Goal: Answer question/provide support: Share knowledge or assist other users

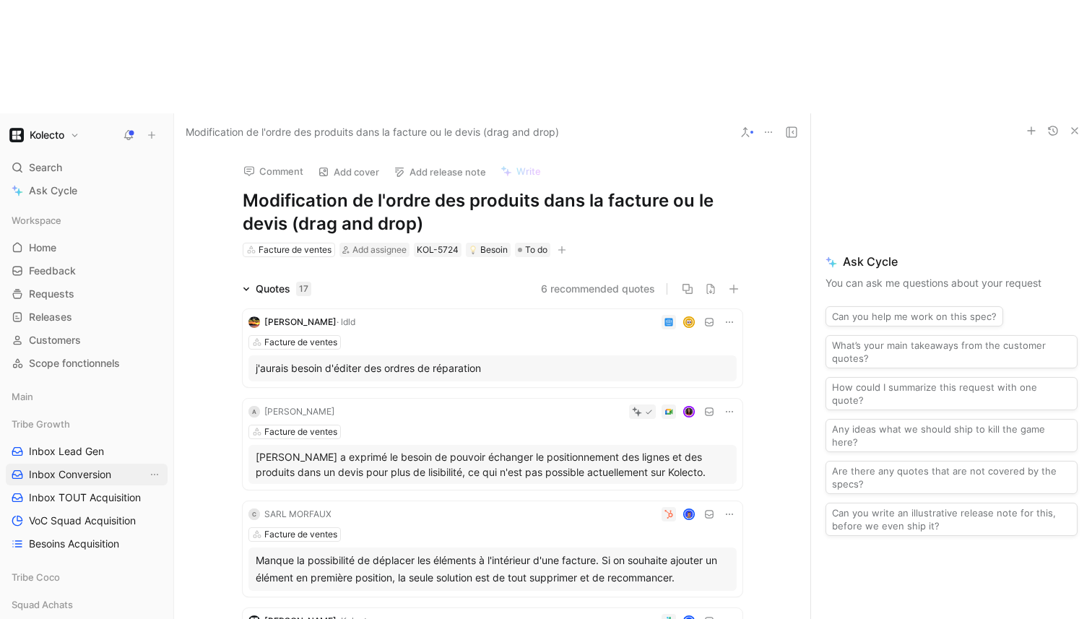
click at [40, 467] on span "Inbox Conversion" at bounding box center [70, 474] width 82 height 14
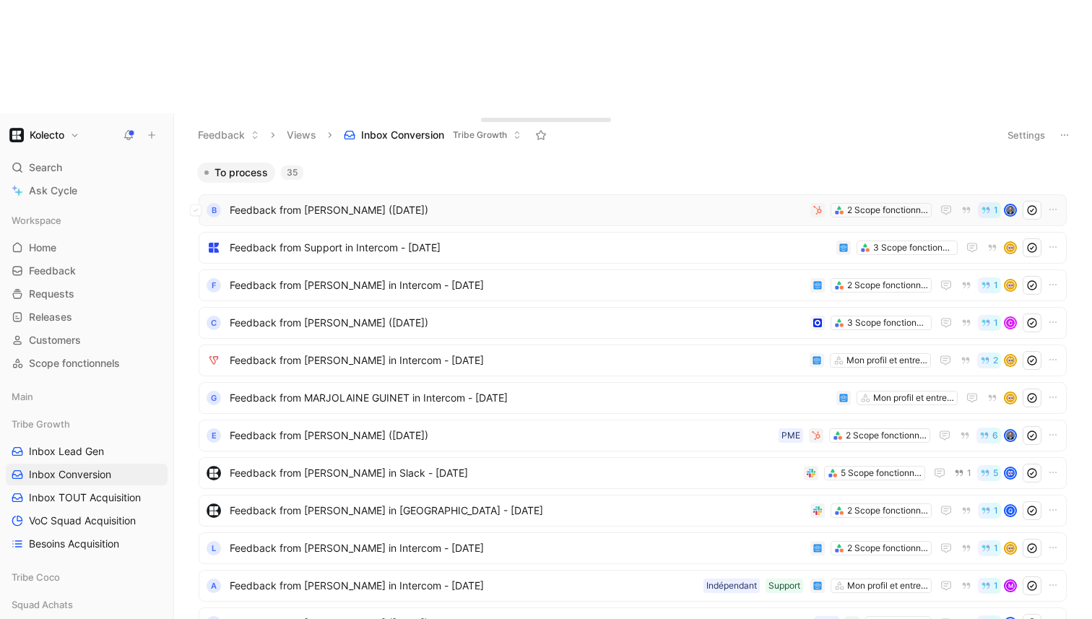
click at [363, 202] on span "Feedback from [PERSON_NAME] ([DATE])" at bounding box center [517, 210] width 575 height 17
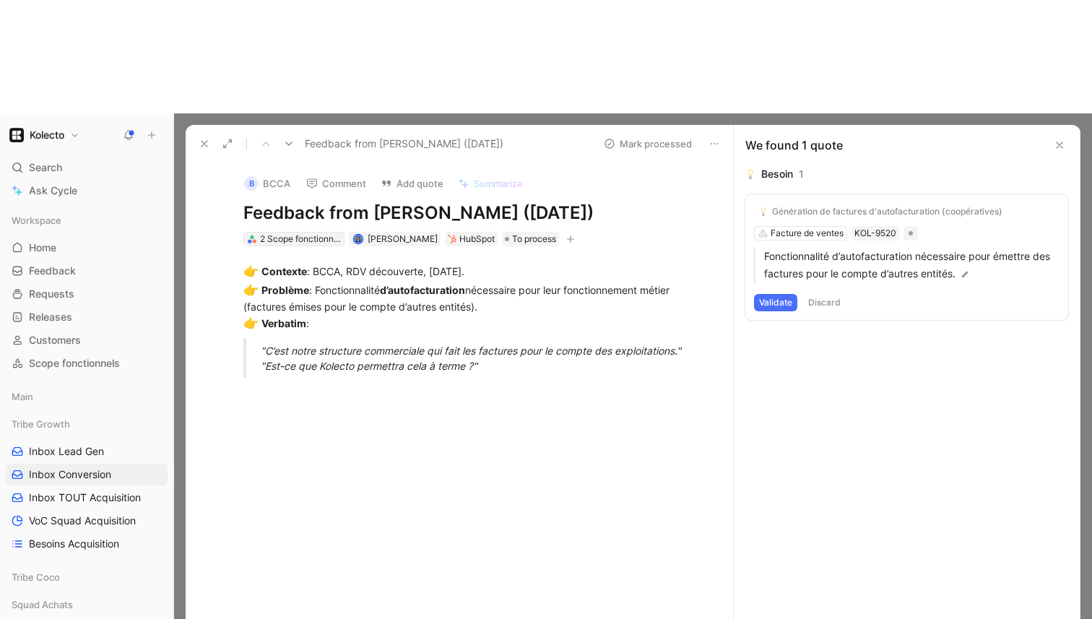
click at [287, 232] on div "2 Scope fonctionnels" at bounding box center [300, 239] width 81 height 14
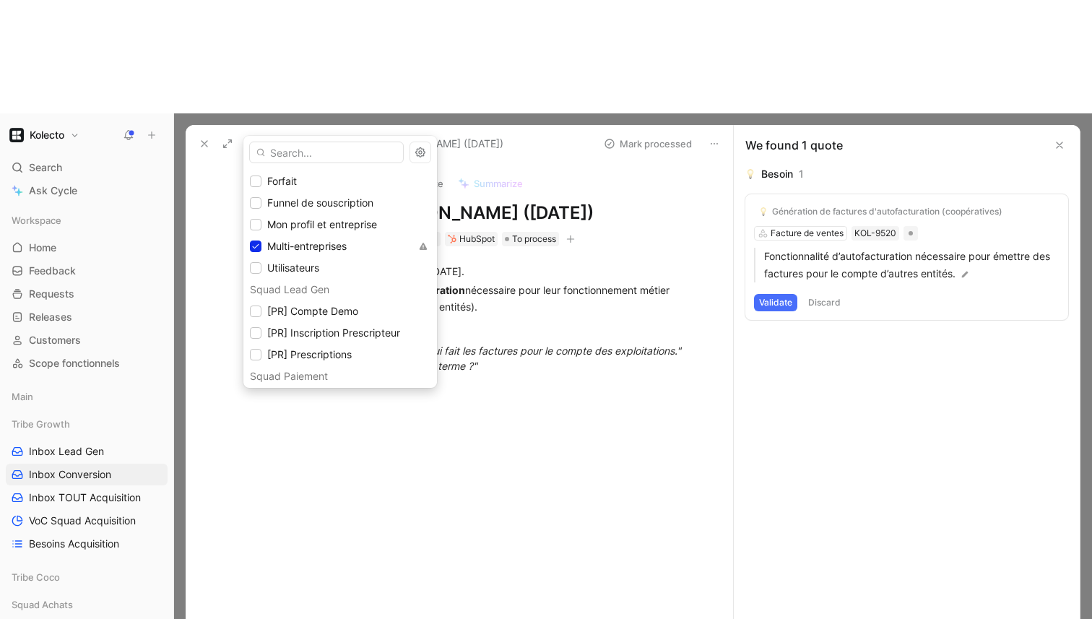
scroll to position [545, 0]
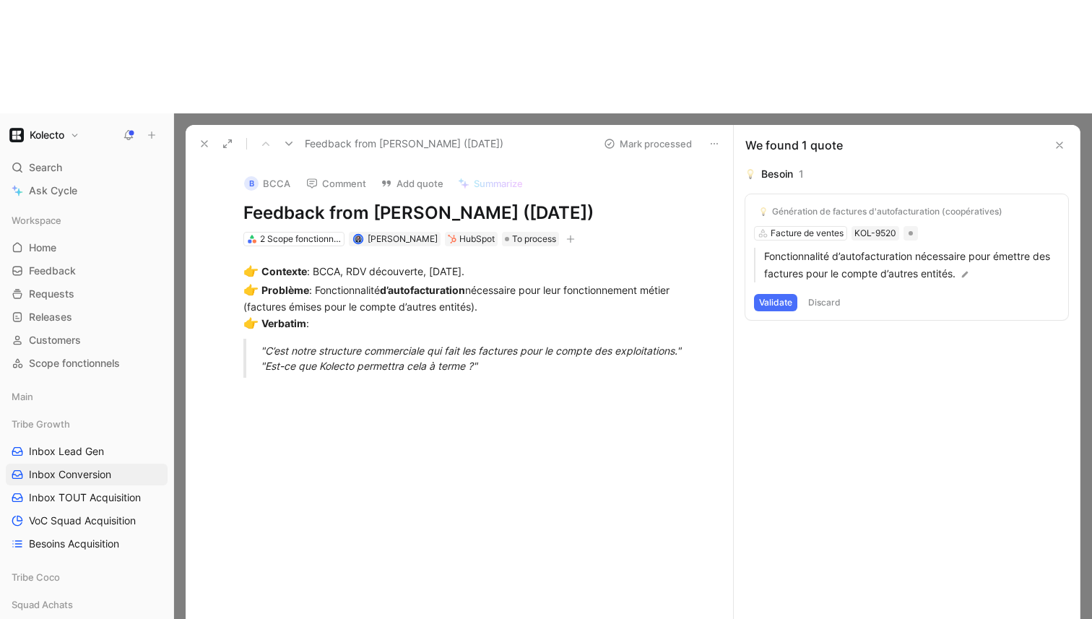
click at [277, 232] on div "2 Scope fonctionnels" at bounding box center [293, 239] width 101 height 14
click at [277, 232] on div "2 Scope fonctionnels" at bounding box center [300, 239] width 81 height 14
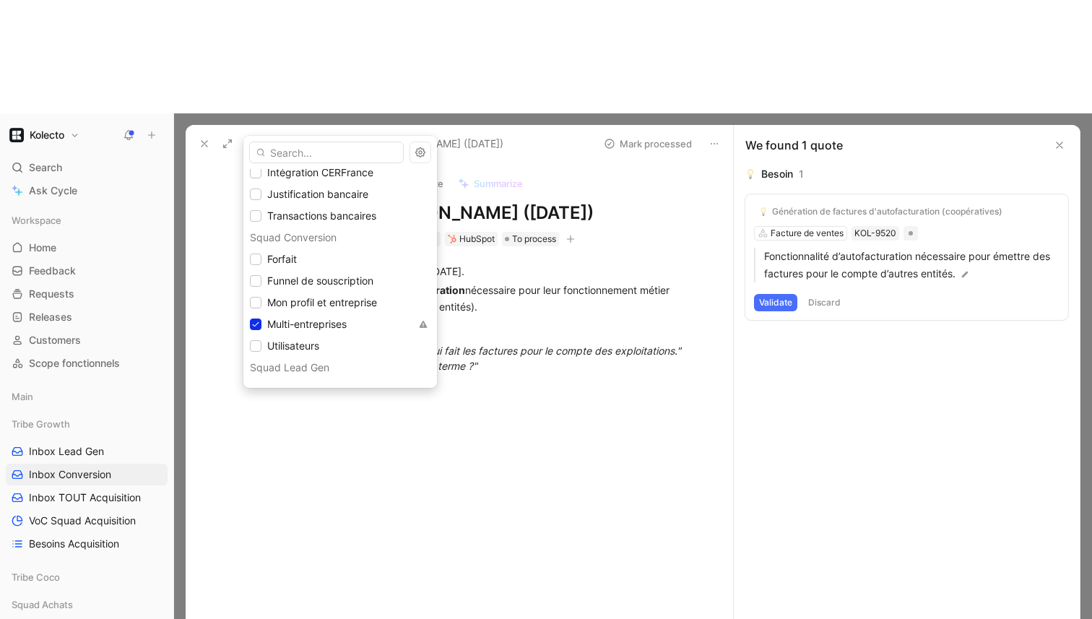
scroll to position [532, 0]
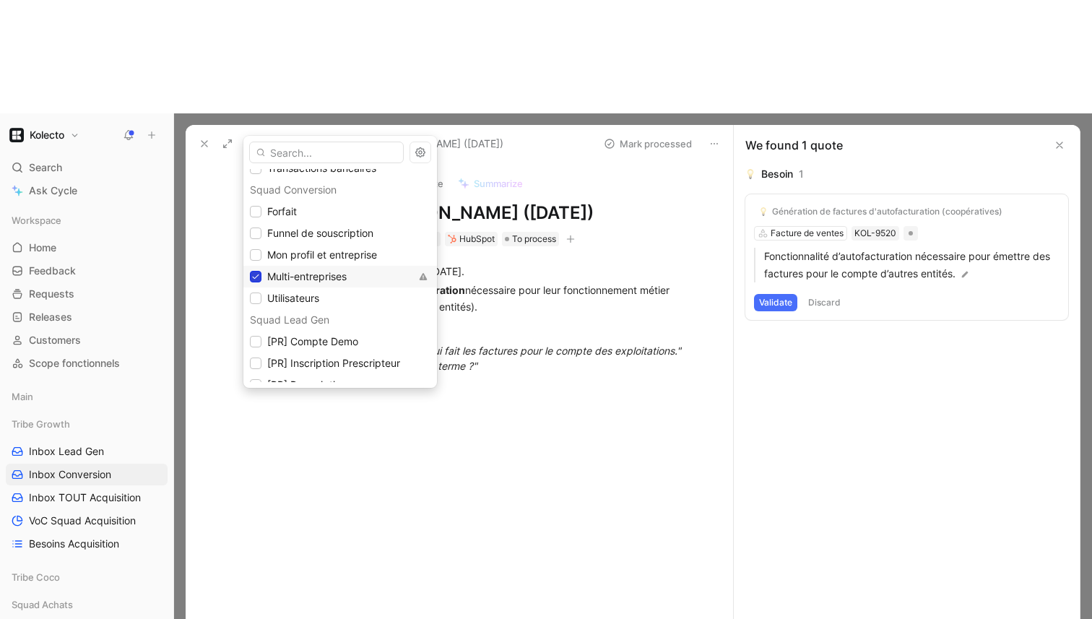
click at [252, 278] on icon at bounding box center [255, 276] width 9 height 9
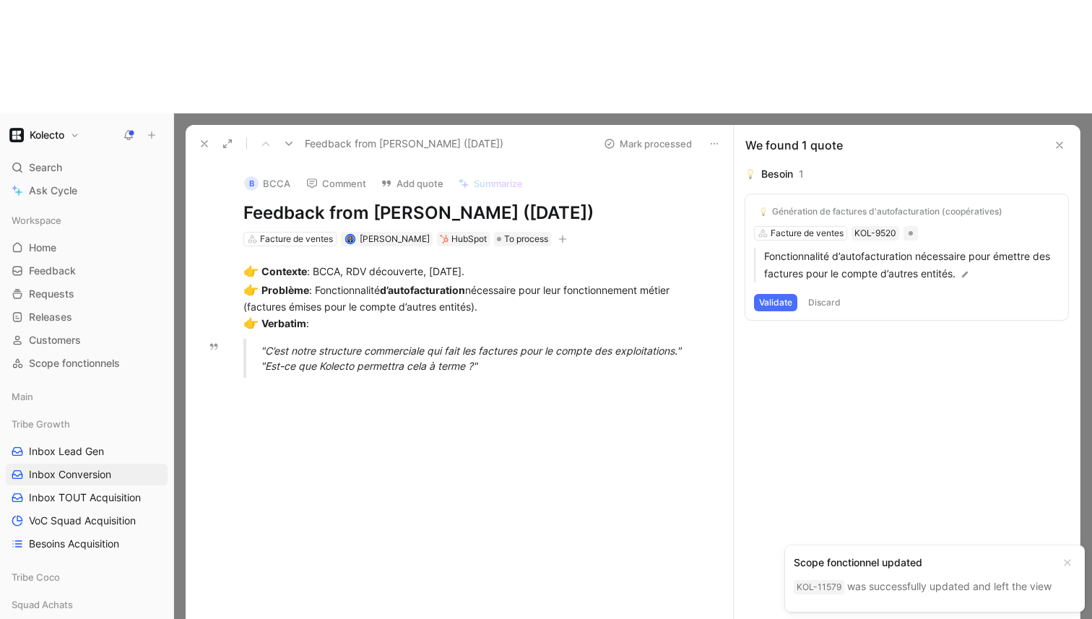
click at [209, 138] on icon at bounding box center [205, 144] width 12 height 12
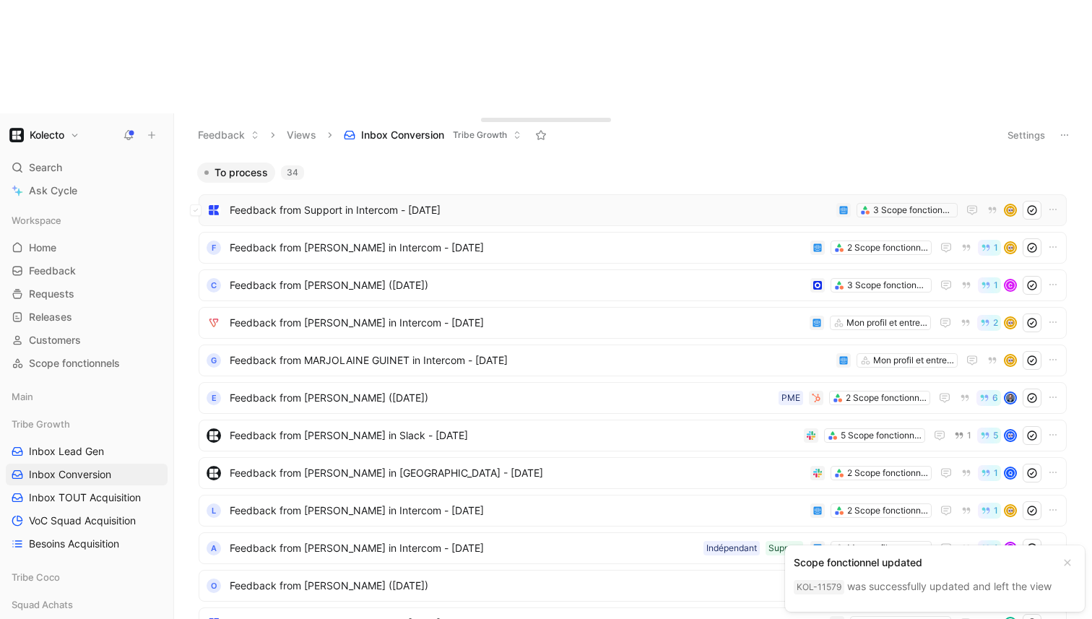
click at [316, 202] on span "Feedback from Support in Intercom - [DATE]" at bounding box center [530, 210] width 601 height 17
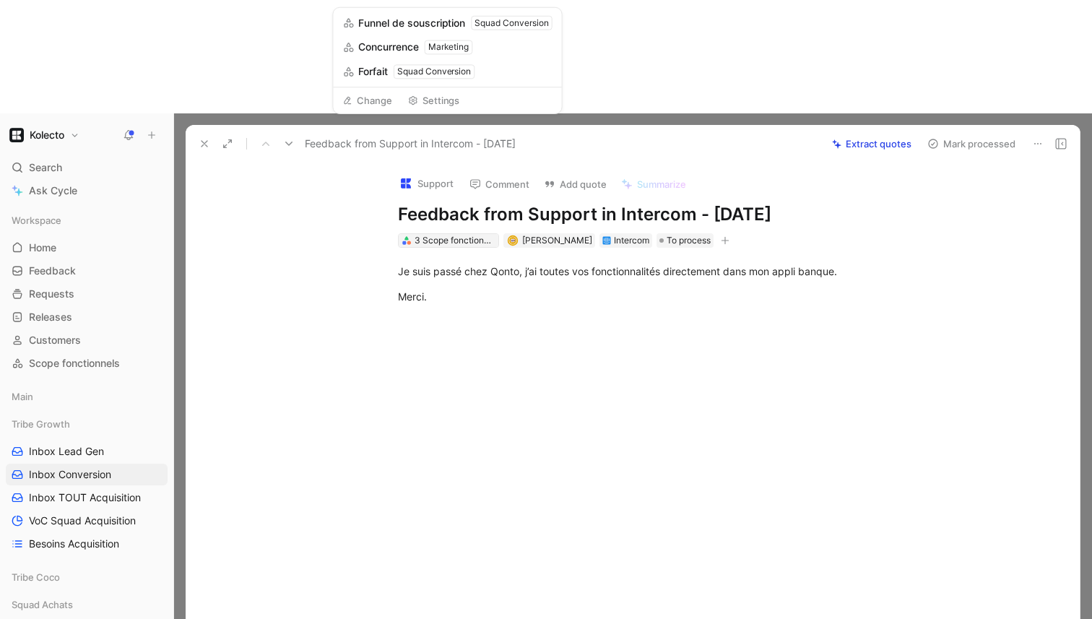
click at [467, 233] on div "3 Scope fonctionnels" at bounding box center [455, 240] width 81 height 14
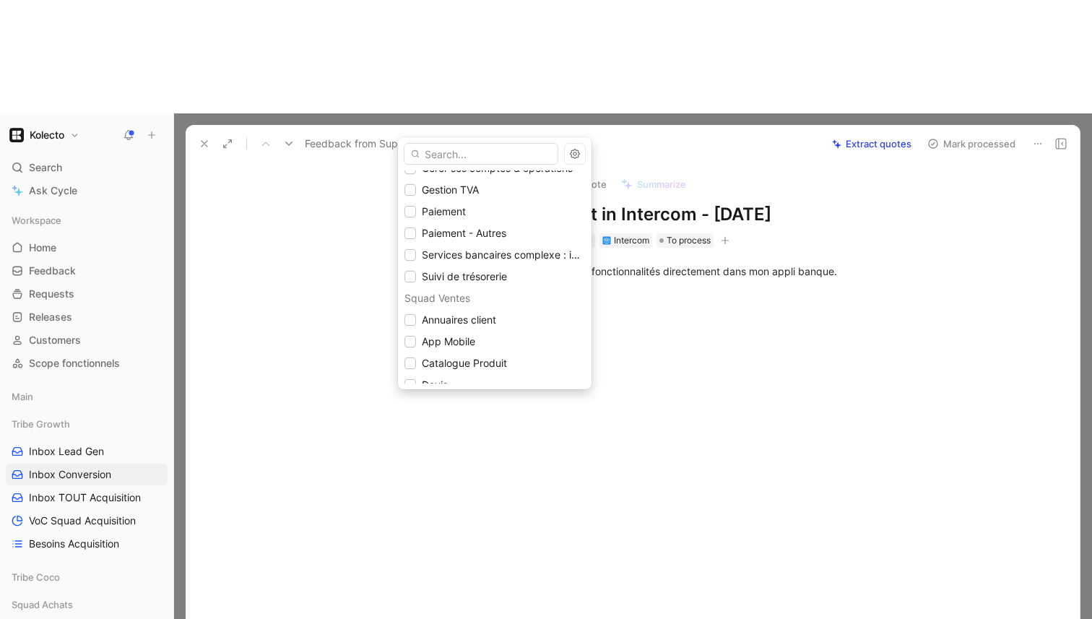
scroll to position [914, 0]
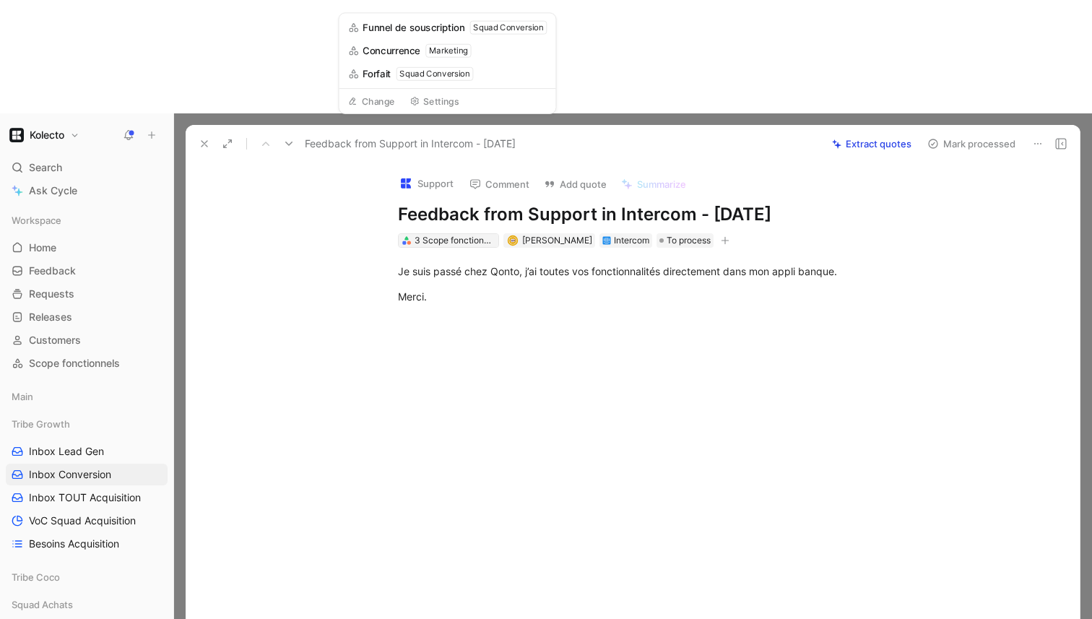
click at [433, 233] on div "3 Scope fonctionnels" at bounding box center [455, 240] width 81 height 14
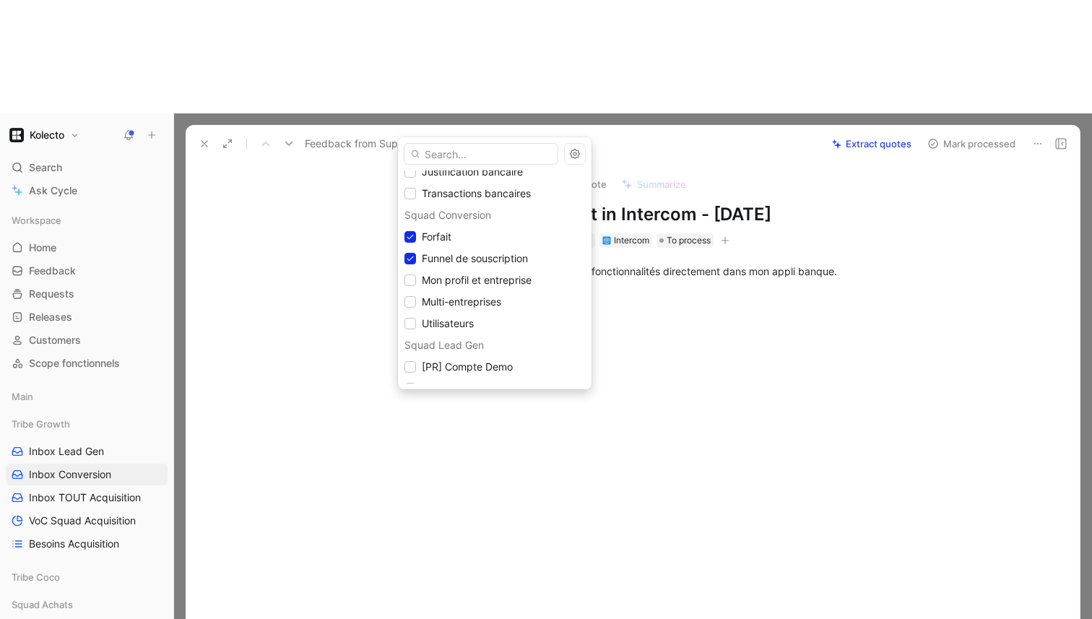
scroll to position [506, 0]
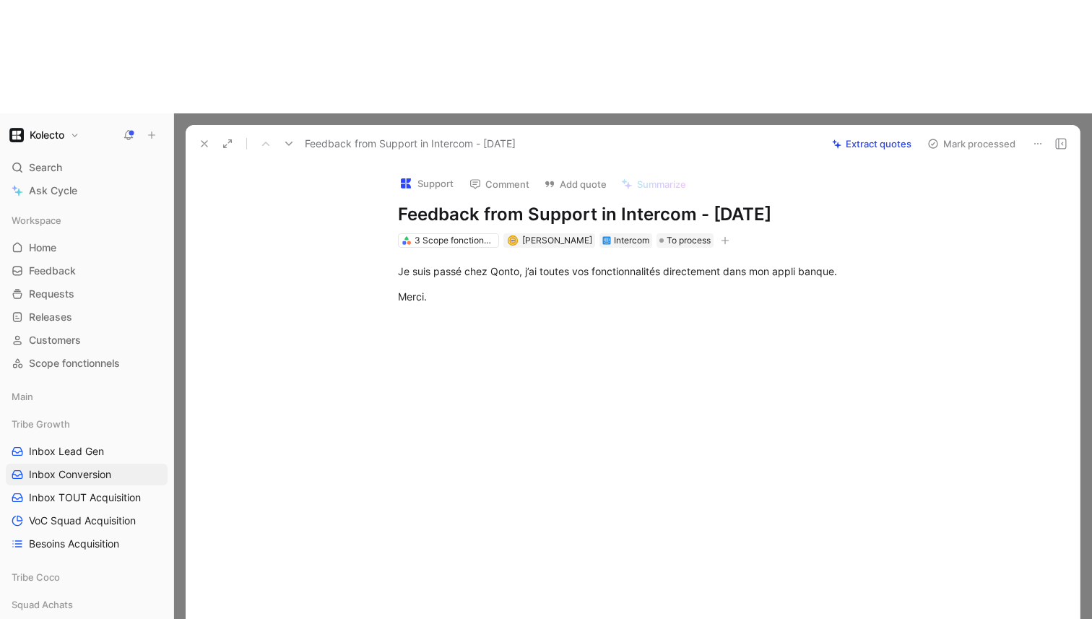
click at [983, 134] on button "Mark processed" at bounding box center [971, 144] width 101 height 20
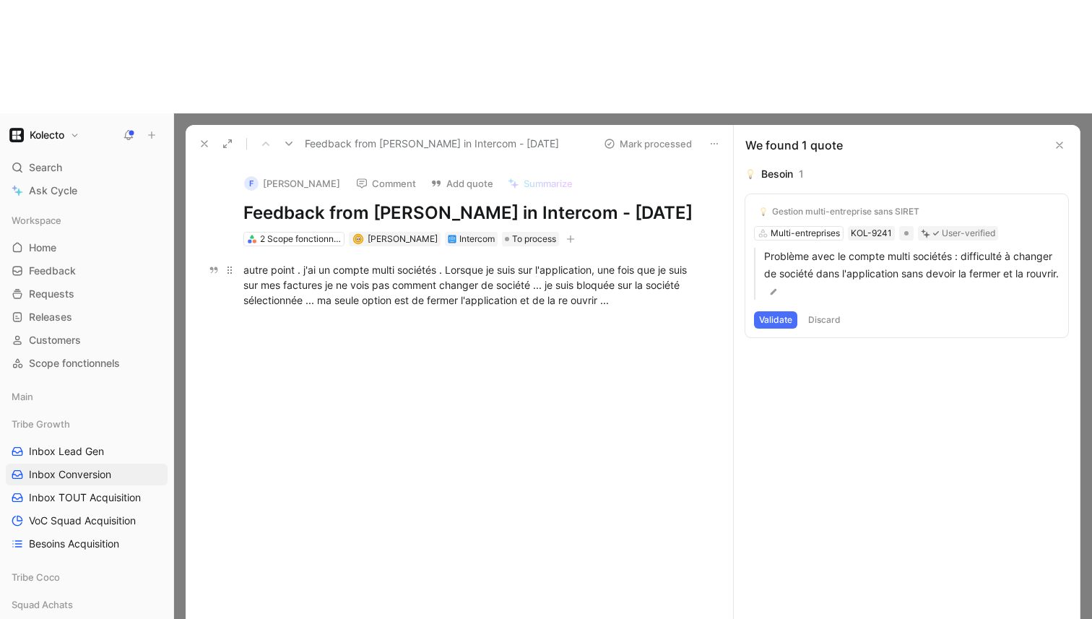
click at [640, 262] on div "autre point . j'ai un compte multi sociétés . Lorsque je suis sur l'application…" at bounding box center [474, 285] width 462 height 46
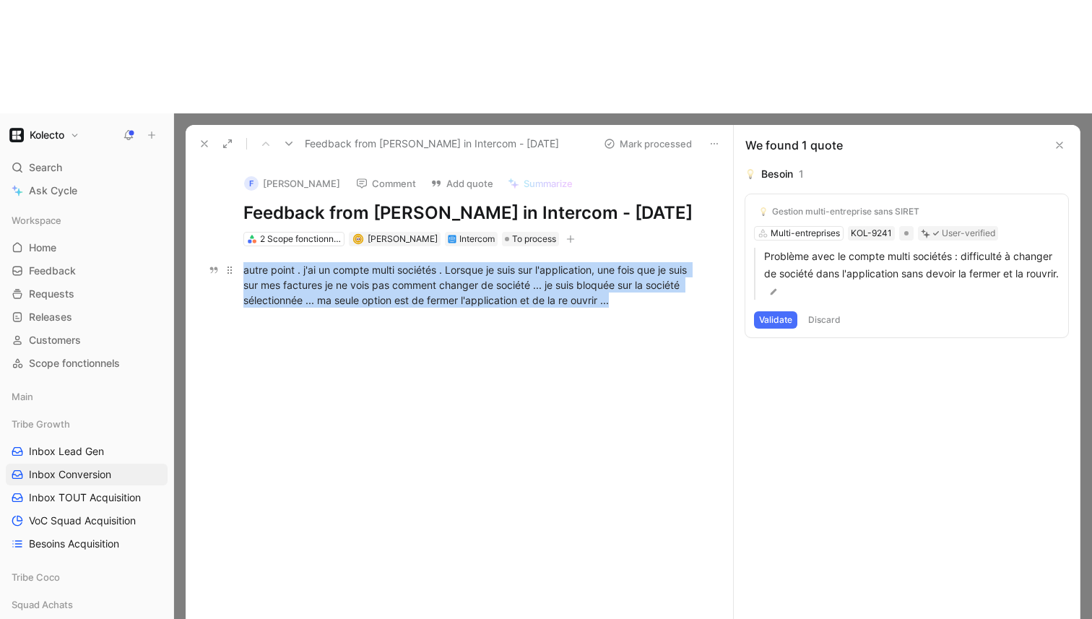
click at [640, 262] on div "autre point . j'ai un compte multi sociétés . Lorsque je suis sur l'application…" at bounding box center [474, 285] width 462 height 46
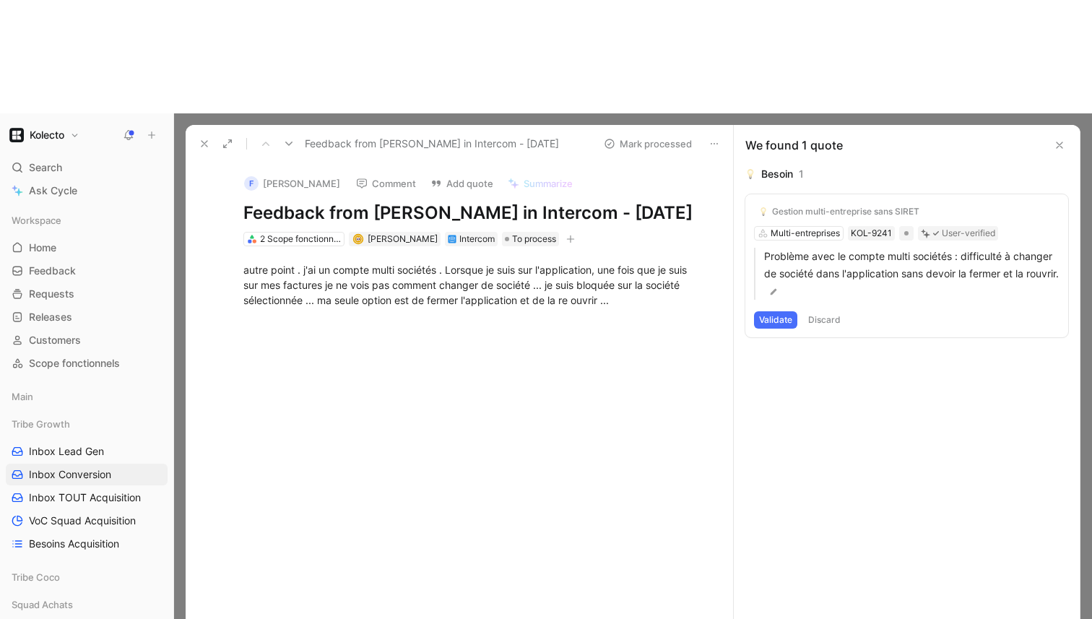
click at [631, 324] on div at bounding box center [474, 417] width 517 height 186
click at [319, 232] on div "2 Scope fonctionnels" at bounding box center [300, 239] width 81 height 14
click at [204, 138] on icon at bounding box center [205, 144] width 12 height 12
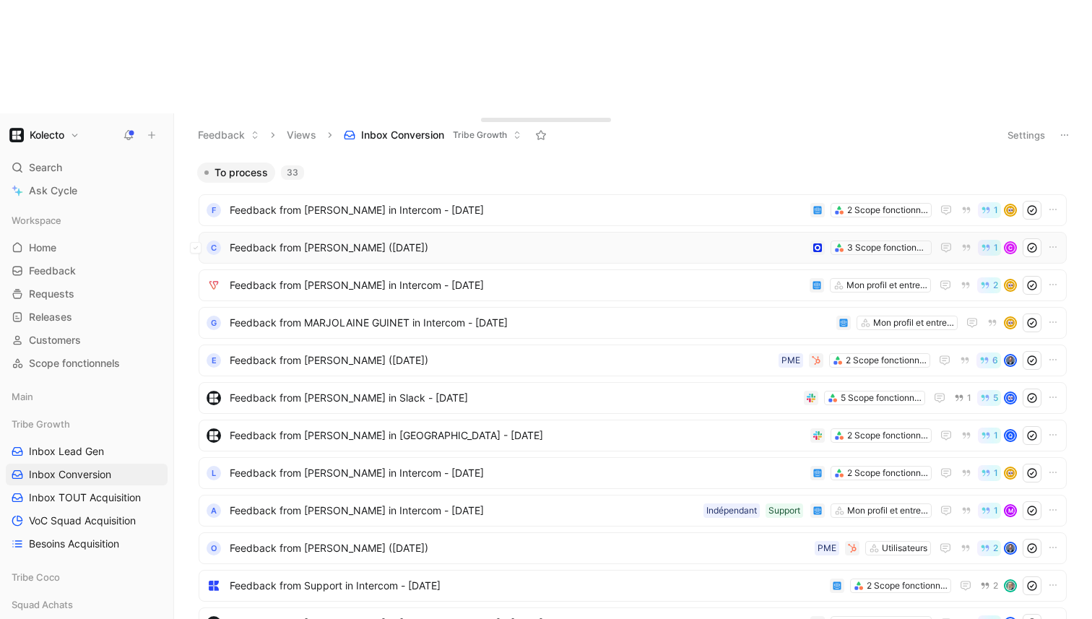
click at [359, 232] on div "C Feedback from [PERSON_NAME] ([DATE]) 3 Scope fonctionnels 1 C" at bounding box center [633, 248] width 868 height 32
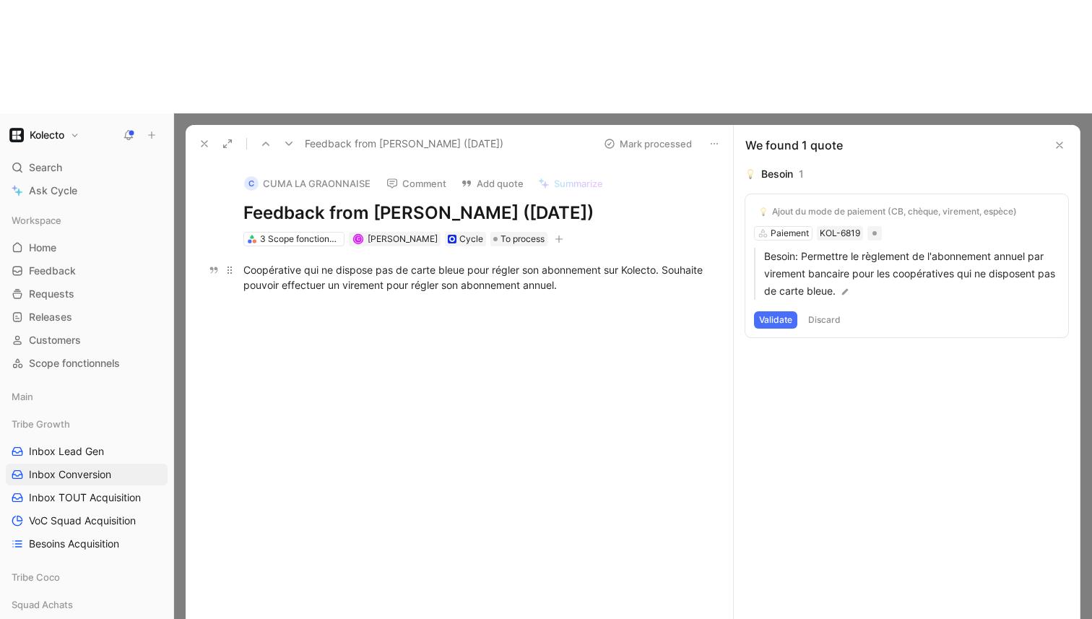
click at [355, 262] on div "Coopérative qui ne dispose pas de carte bleue pour régler son abonnement sur Ko…" at bounding box center [474, 277] width 462 height 30
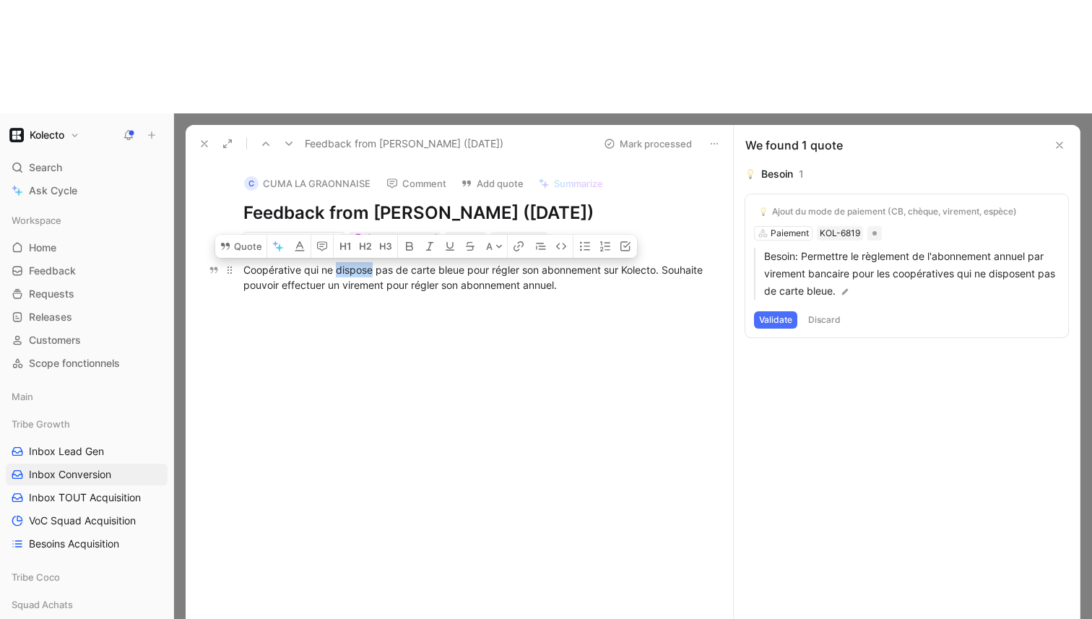
click at [355, 262] on div "Coopérative qui ne dispose pas de carte bleue pour régler son abonnement sur Ko…" at bounding box center [474, 277] width 462 height 30
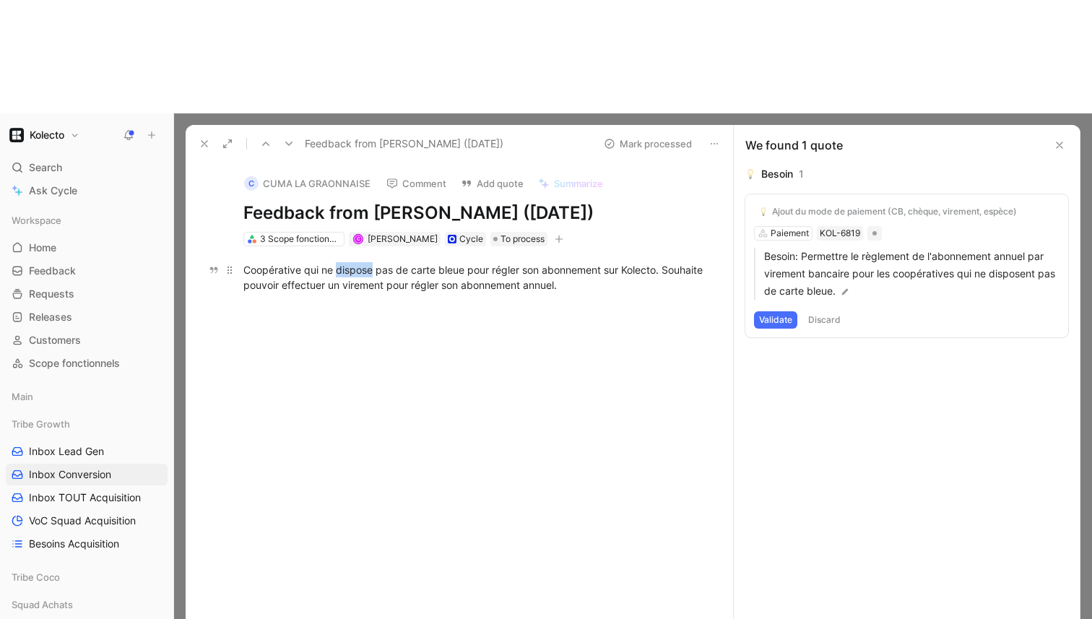
click at [355, 262] on div "Coopérative qui ne dispose pas de carte bleue pour régler son abonnement sur Ko…" at bounding box center [474, 277] width 462 height 30
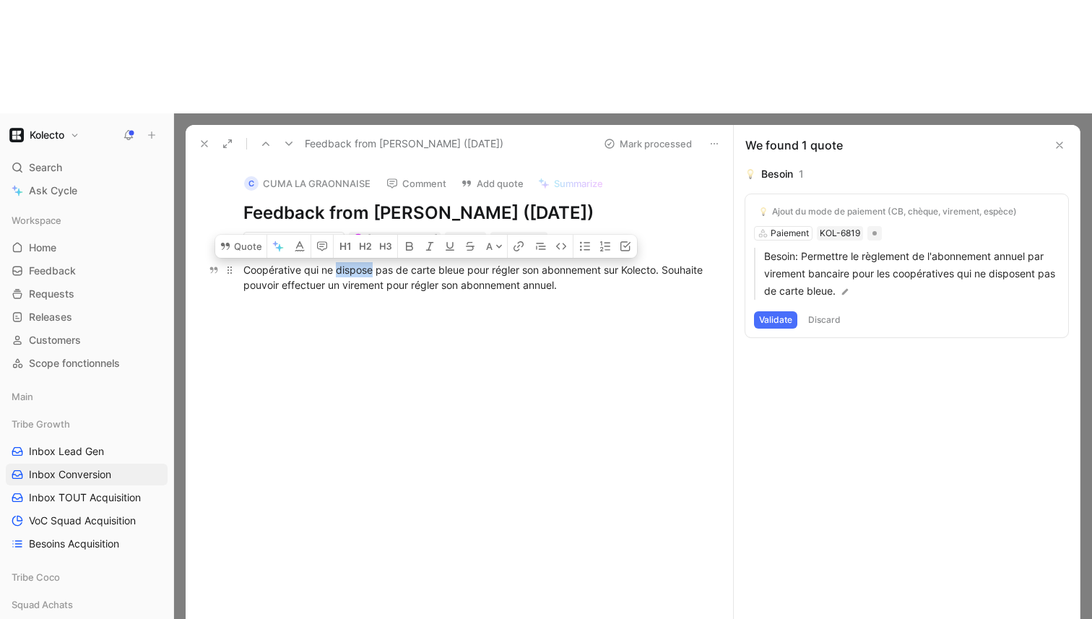
click at [355, 262] on div "Coopérative qui ne dispose pas de carte bleue pour régler son abonnement sur Ko…" at bounding box center [474, 277] width 462 height 30
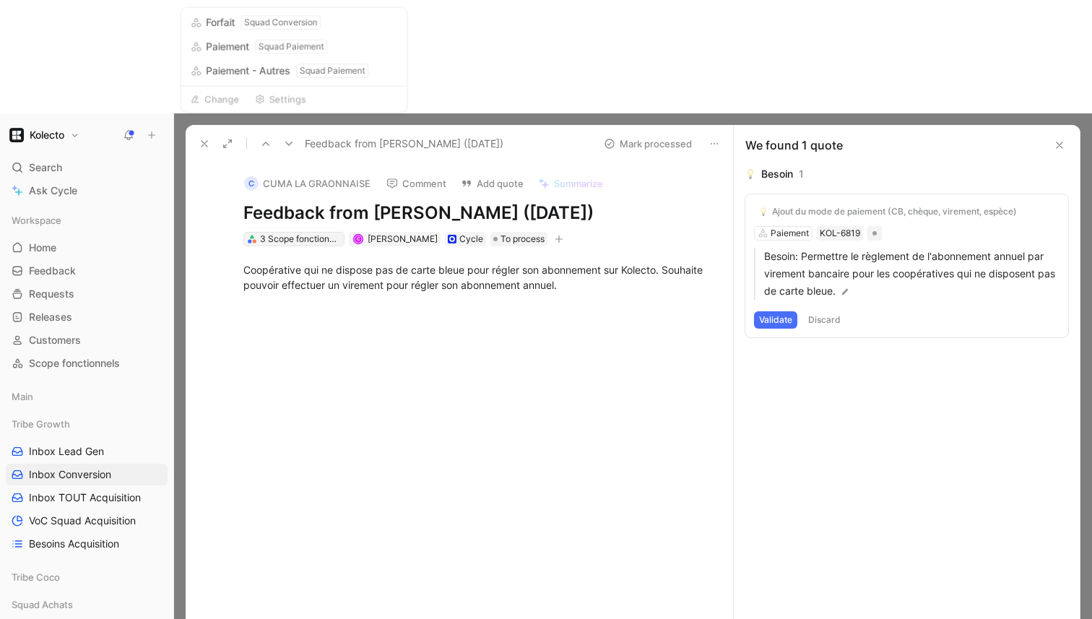
click at [329, 232] on div "3 Scope fonctionnels" at bounding box center [300, 239] width 81 height 14
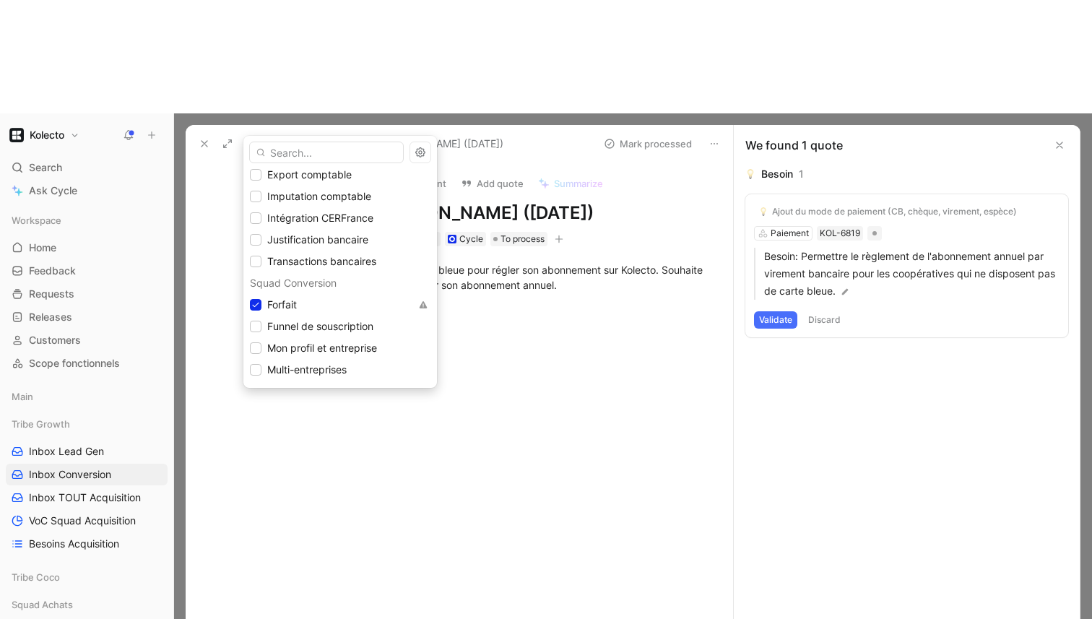
scroll to position [433, 0]
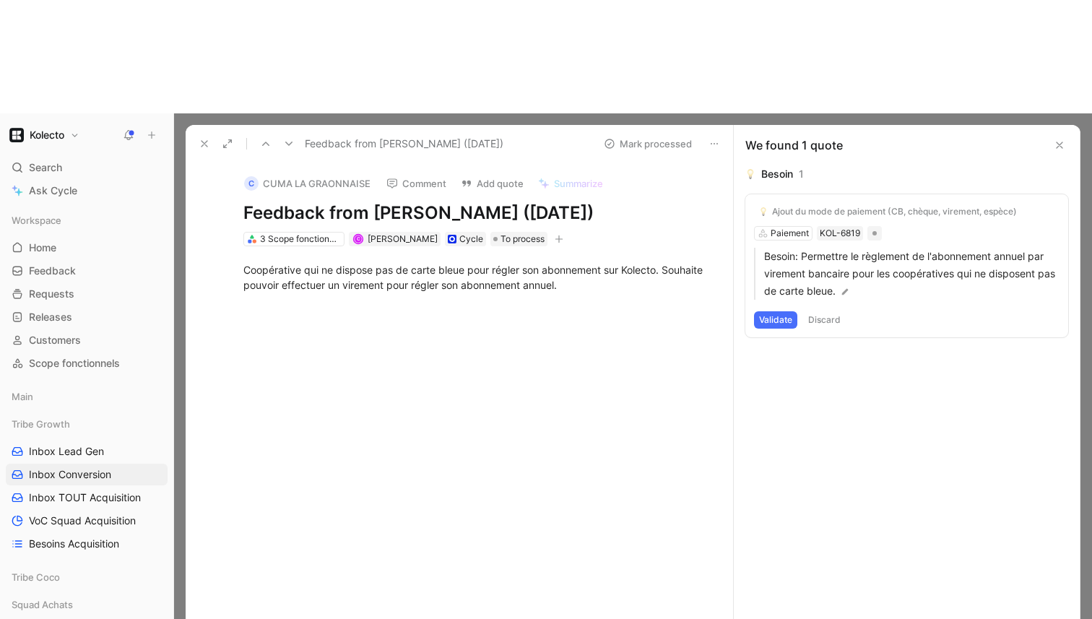
click at [766, 311] on button "Validate" at bounding box center [775, 319] width 43 height 17
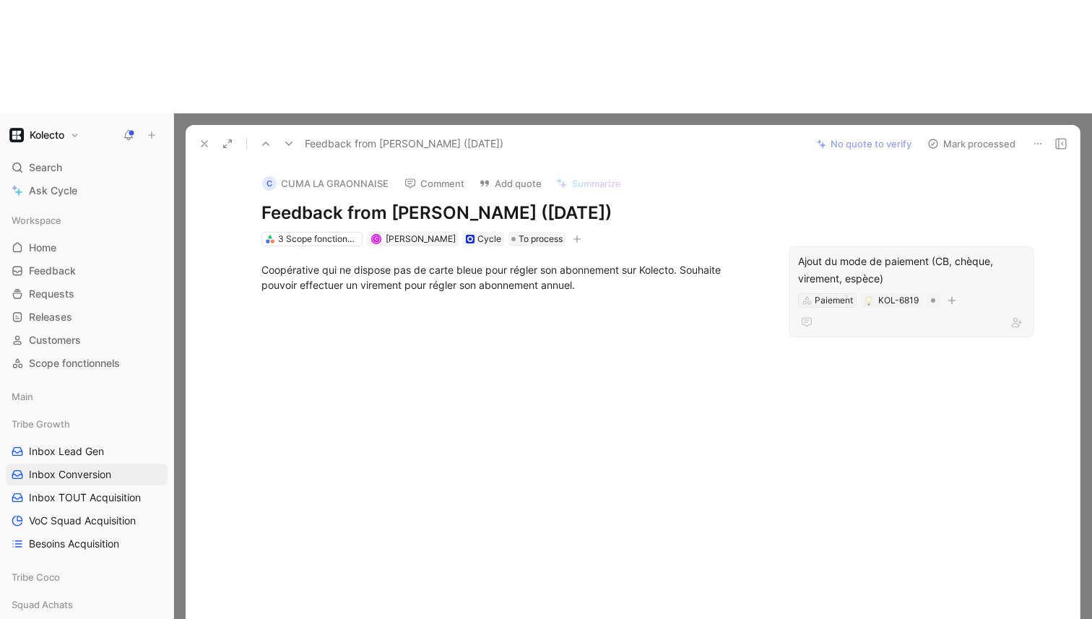
click at [845, 293] on div "Paiement" at bounding box center [834, 300] width 38 height 14
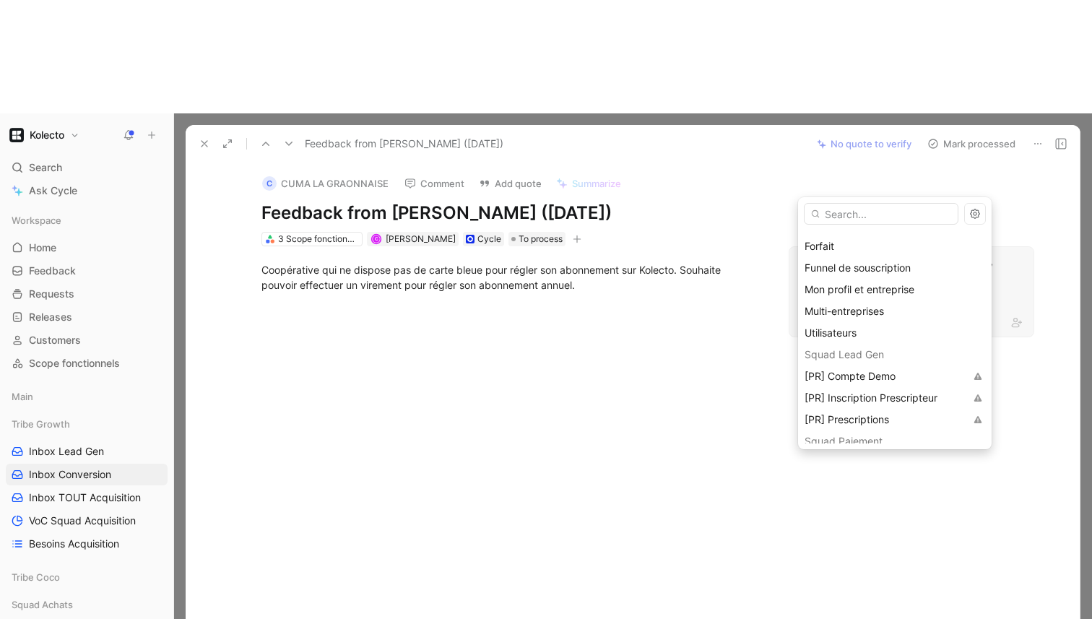
scroll to position [587, 0]
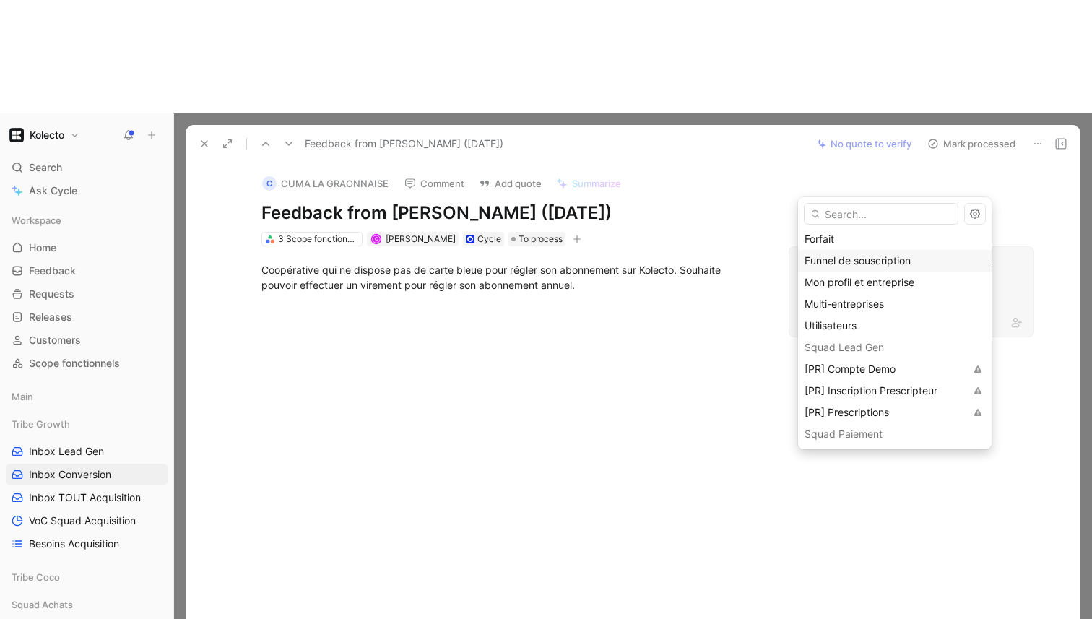
click at [861, 255] on span "Funnel de souscription" at bounding box center [858, 260] width 106 height 12
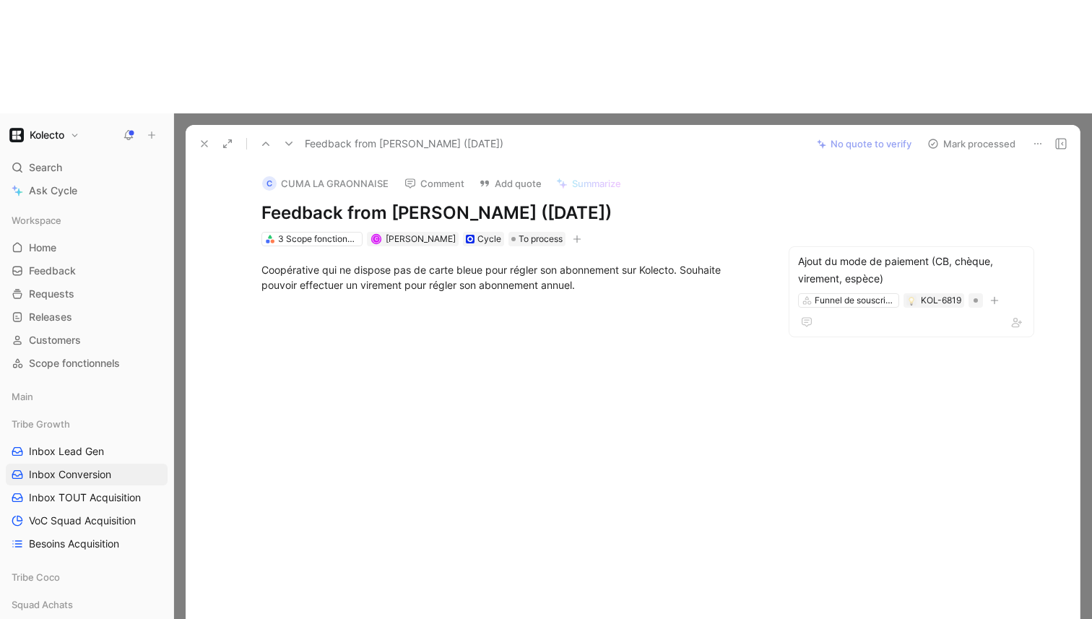
click at [962, 134] on button "Mark processed" at bounding box center [971, 144] width 101 height 20
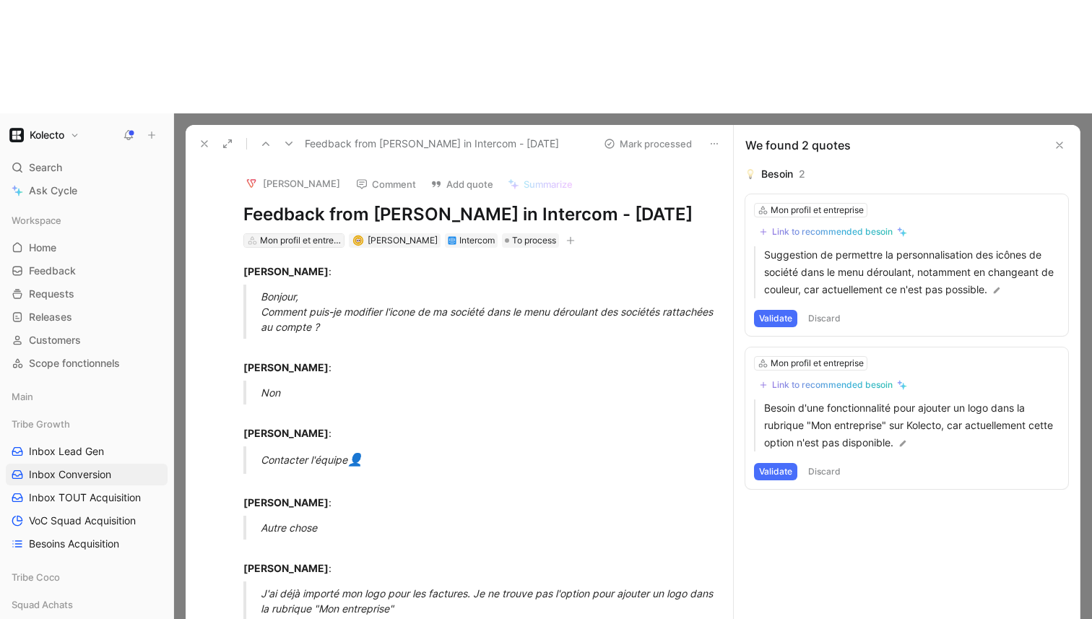
click at [300, 233] on div "Mon profil et entreprise" at bounding box center [300, 240] width 81 height 14
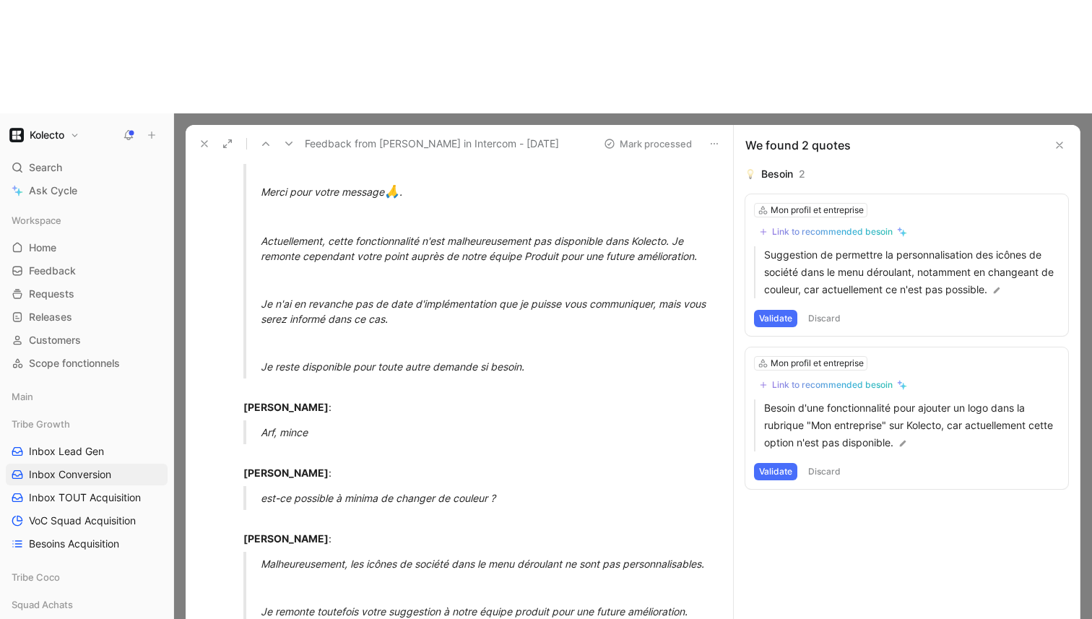
scroll to position [719, 0]
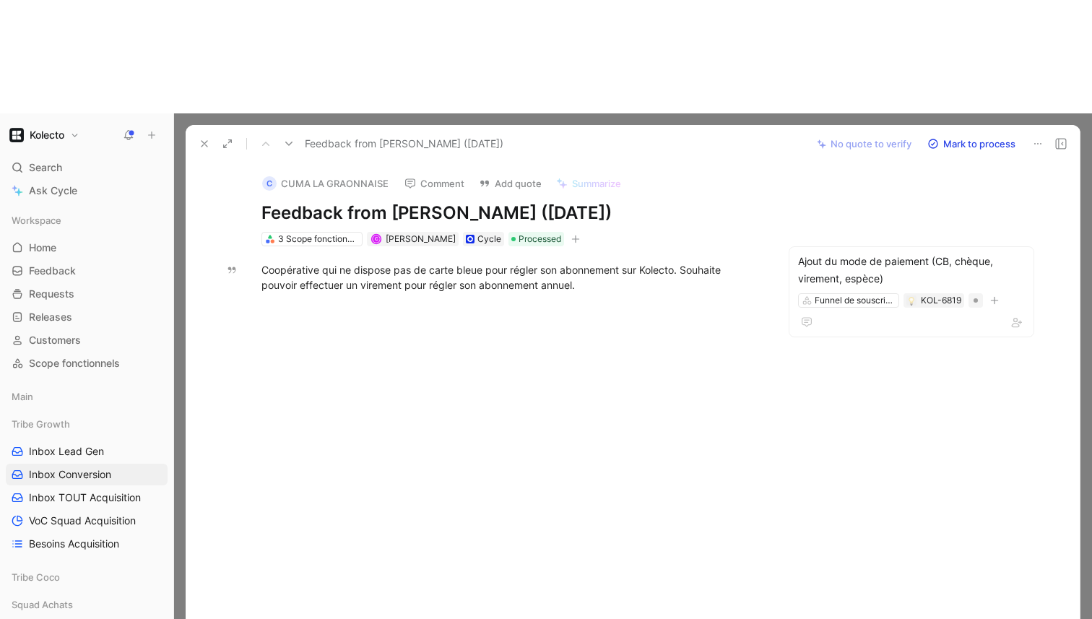
click at [201, 138] on icon at bounding box center [205, 144] width 12 height 12
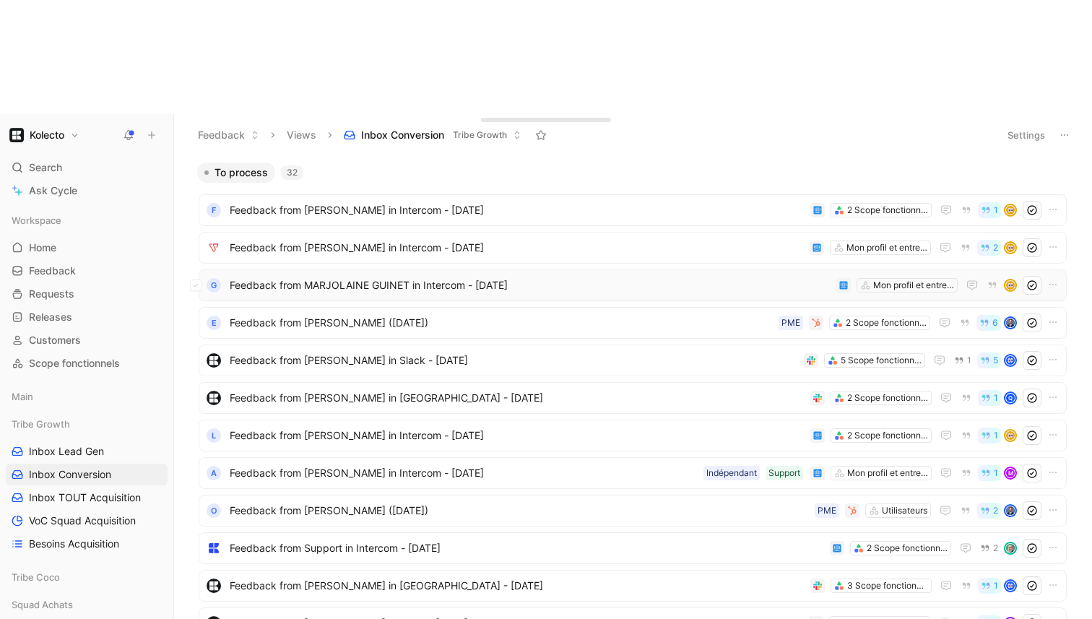
click at [350, 277] on span "Feedback from MARJOLAINE GUINET in Intercom - [DATE]" at bounding box center [530, 285] width 601 height 17
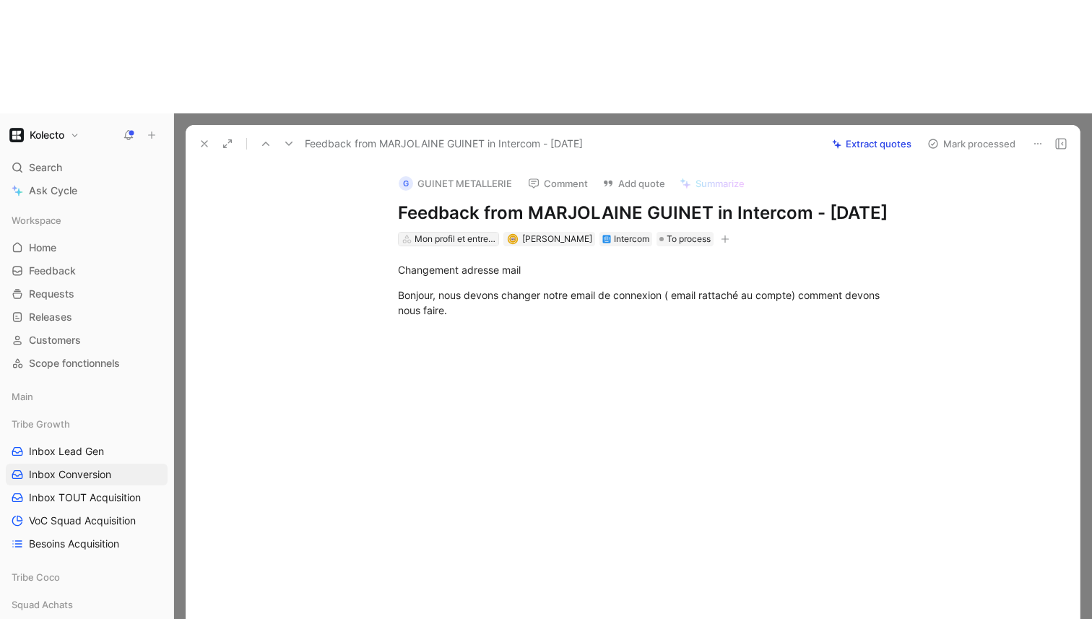
click at [440, 232] on div "Mon profil et entreprise" at bounding box center [455, 239] width 81 height 14
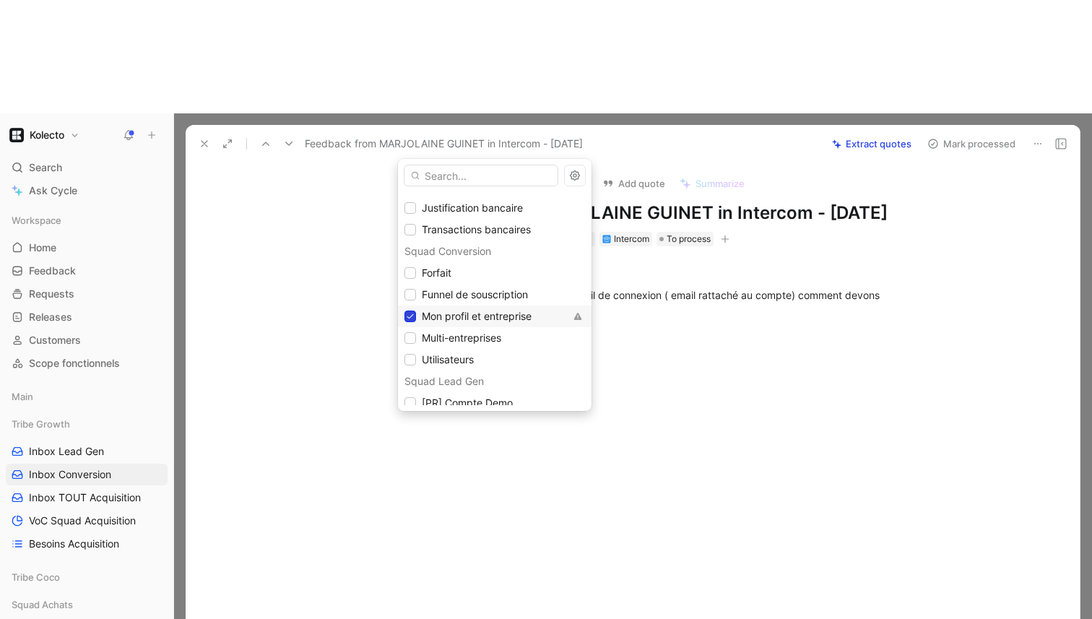
scroll to position [492, 0]
click at [573, 171] on icon "button" at bounding box center [575, 176] width 12 height 12
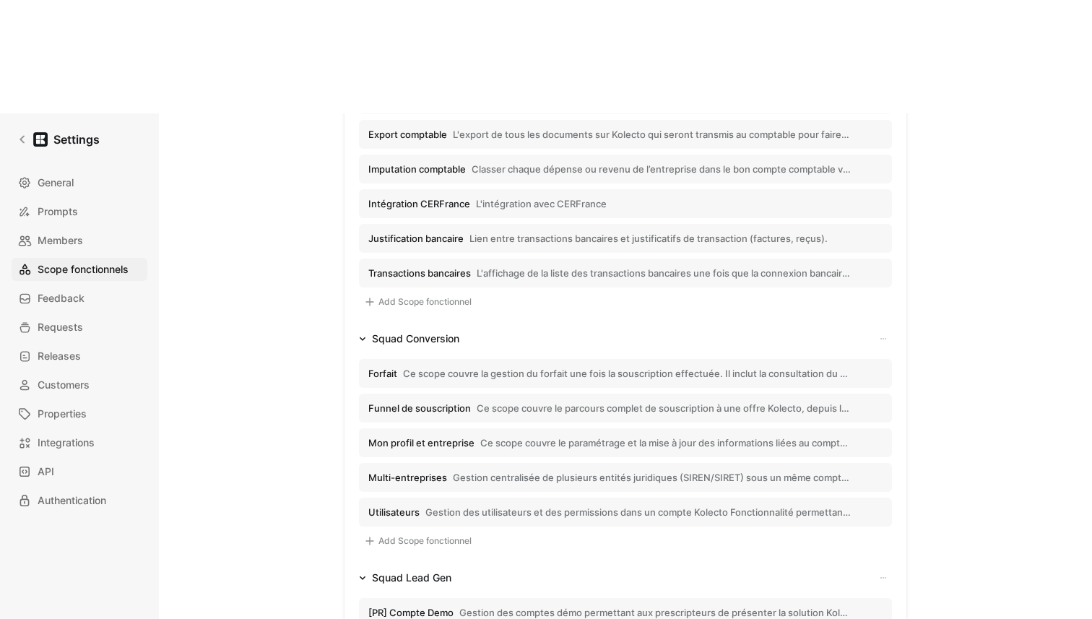
scroll to position [1146, 0]
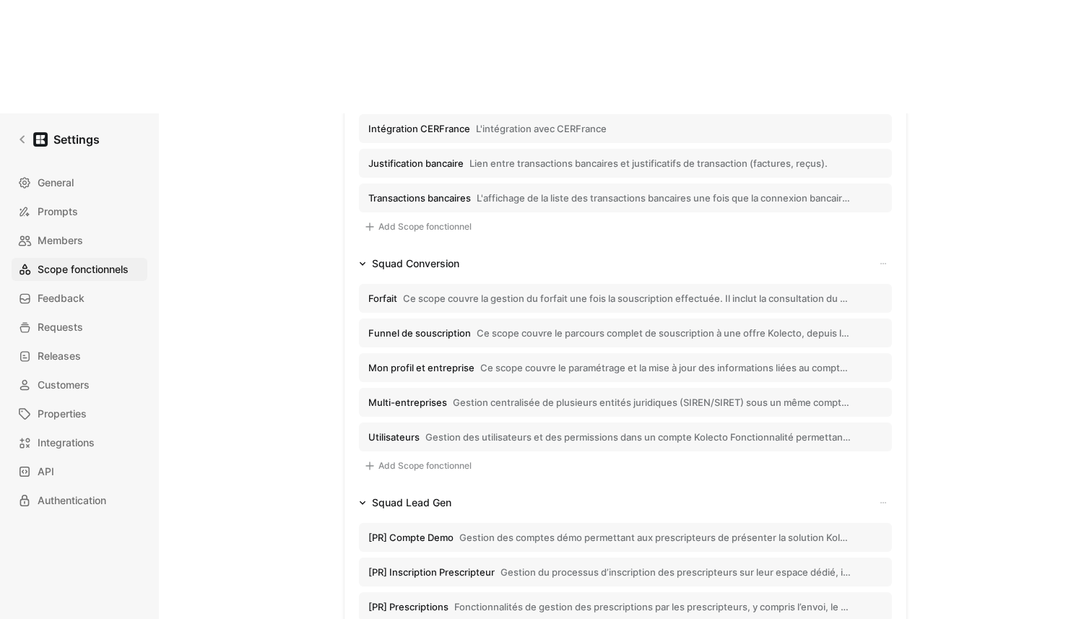
click at [531, 361] on span "Ce scope couvre le paramétrage et la mise à jour des informations liées au comp…" at bounding box center [665, 367] width 371 height 13
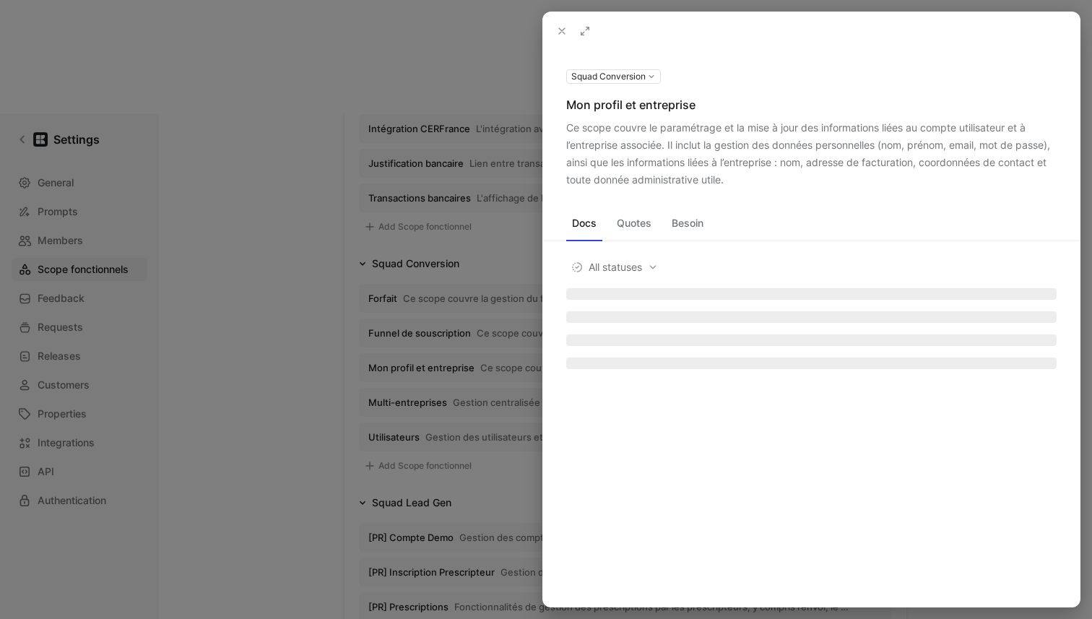
click at [478, 296] on div at bounding box center [546, 309] width 1092 height 619
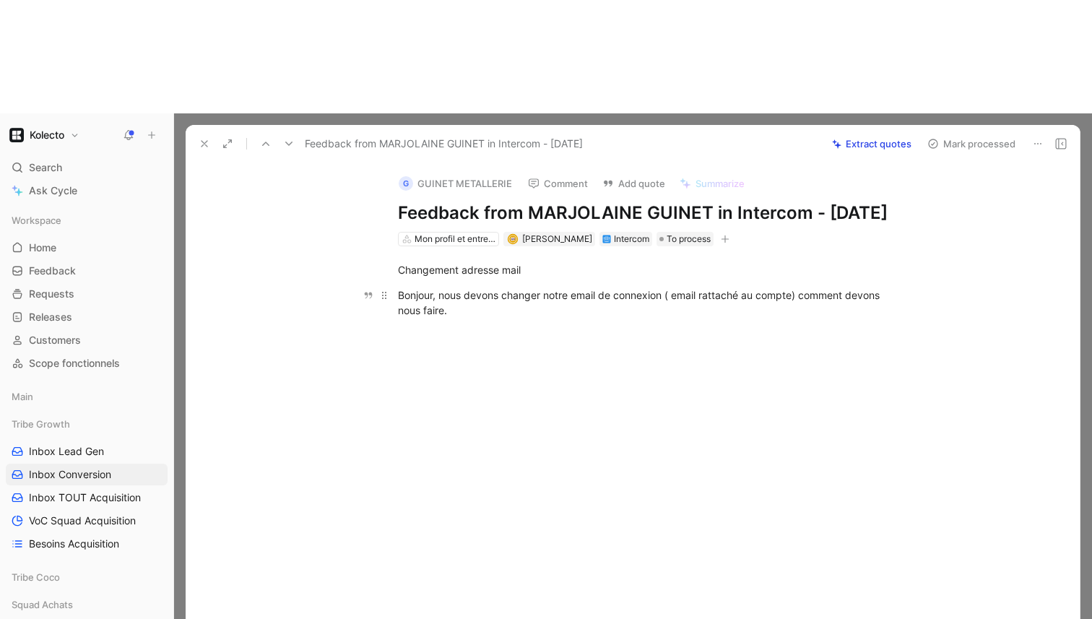
click at [478, 287] on div "Bonjour, nous devons changer notre email de connexion ( email rattaché au compt…" at bounding box center [648, 302] width 500 height 30
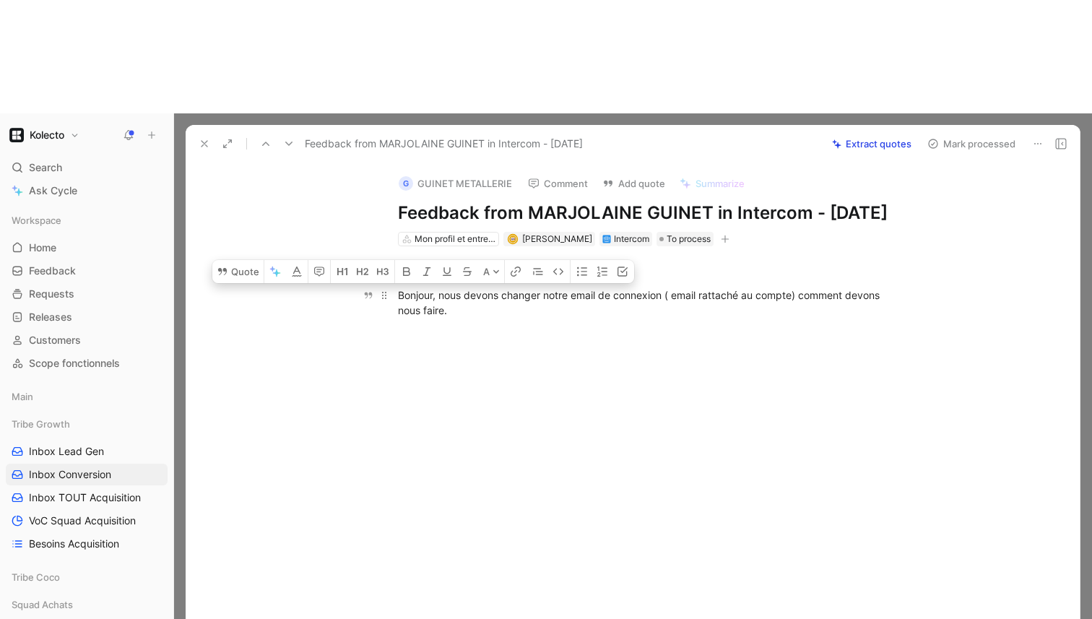
click at [475, 287] on div "Bonjour, nous devons changer notre email de connexion ( email rattaché au compt…" at bounding box center [648, 302] width 500 height 30
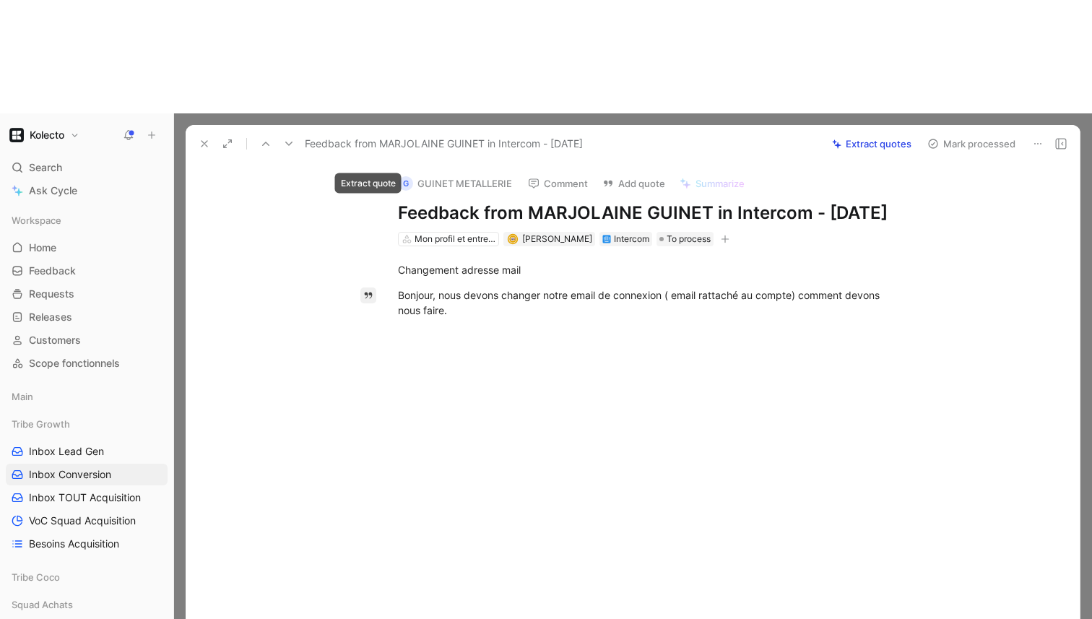
click at [368, 290] on icon "button" at bounding box center [368, 295] width 10 height 10
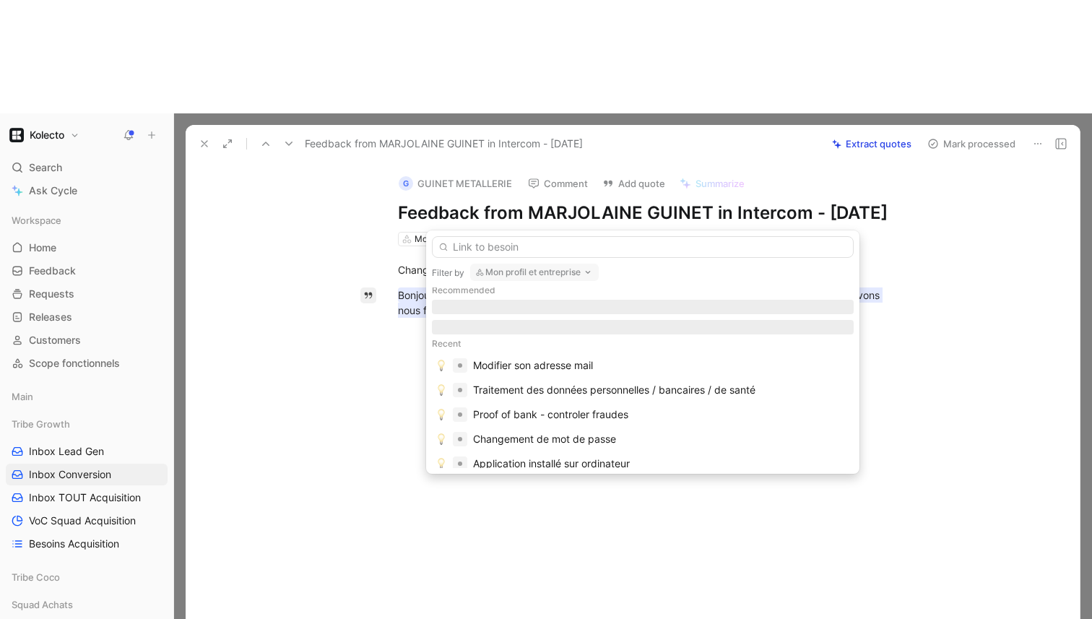
scroll to position [32, 0]
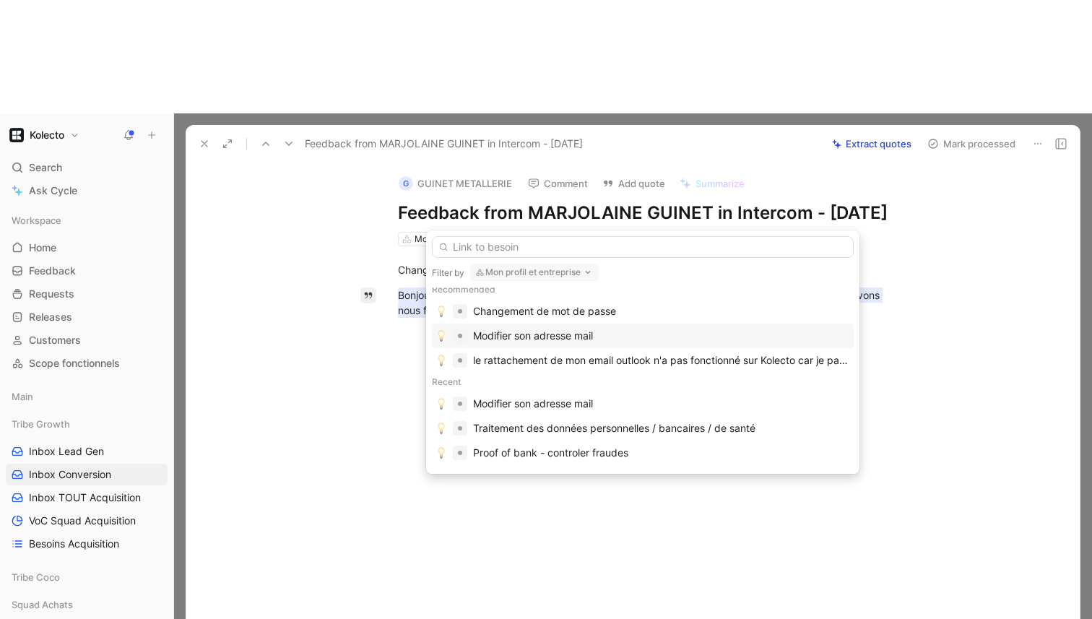
click at [549, 337] on div "Modifier son adresse mail" at bounding box center [533, 335] width 120 height 17
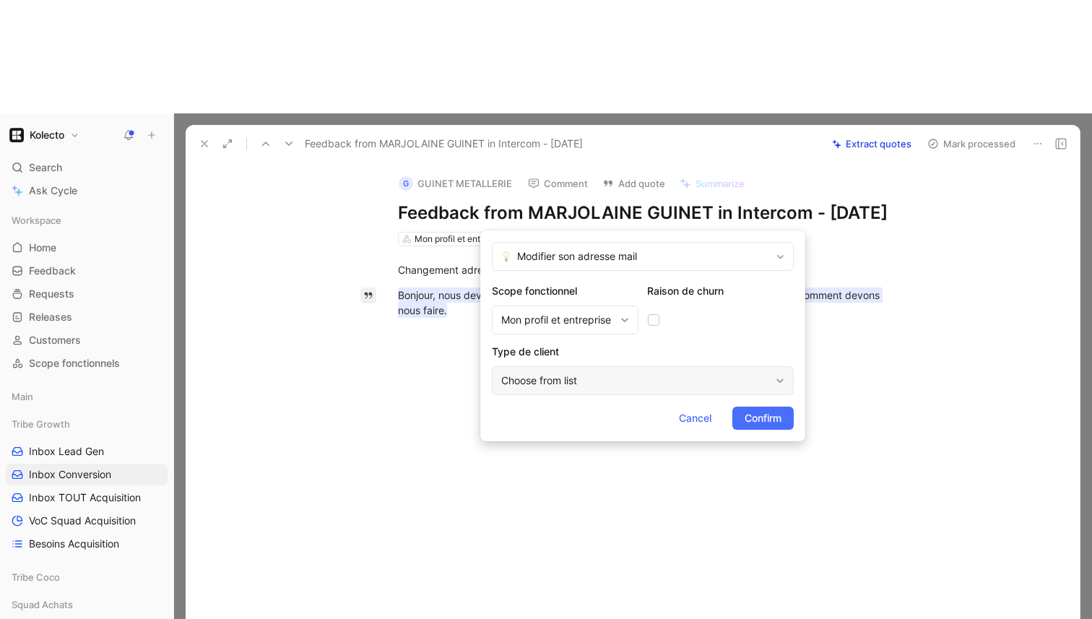
click at [682, 384] on div "Choose from list" at bounding box center [635, 380] width 269 height 17
click at [761, 421] on span "Confirm" at bounding box center [763, 418] width 37 height 17
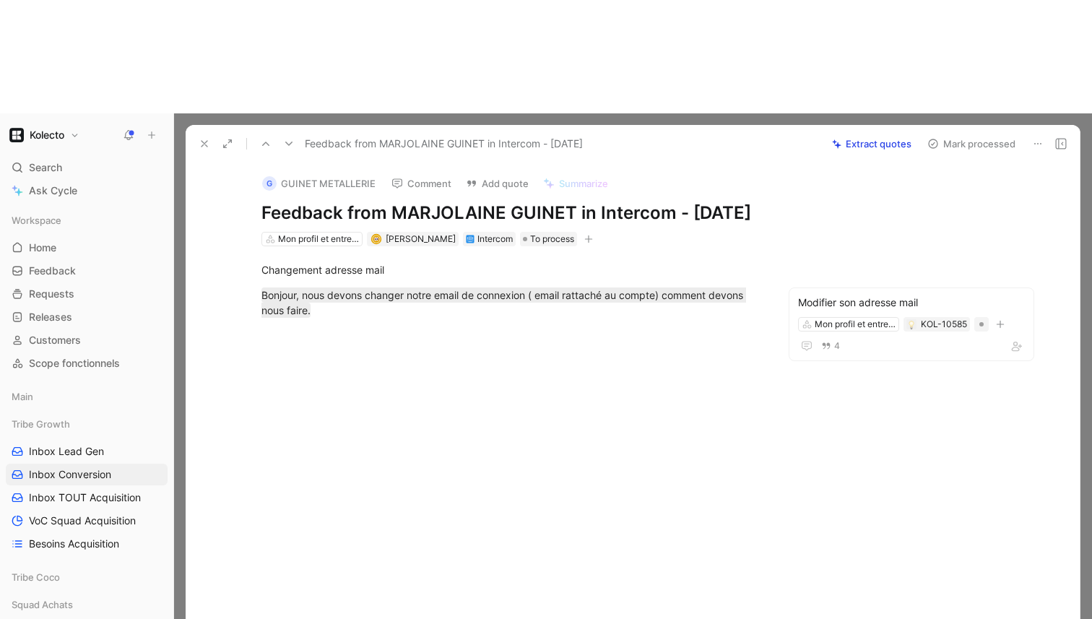
click at [953, 134] on button "Mark processed" at bounding box center [971, 144] width 101 height 20
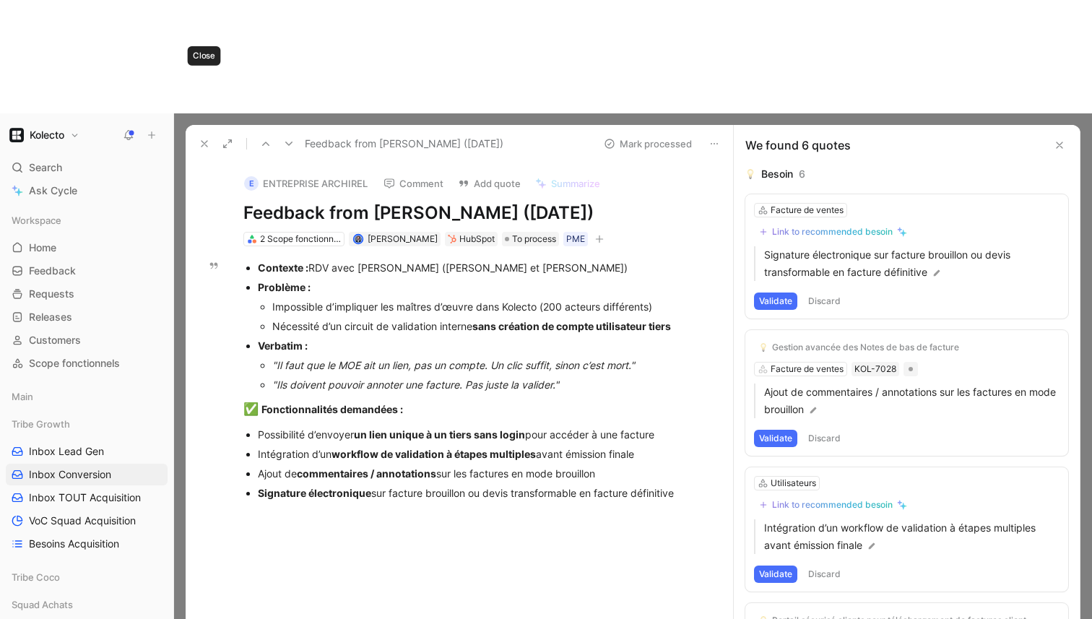
click at [203, 138] on icon at bounding box center [205, 144] width 12 height 12
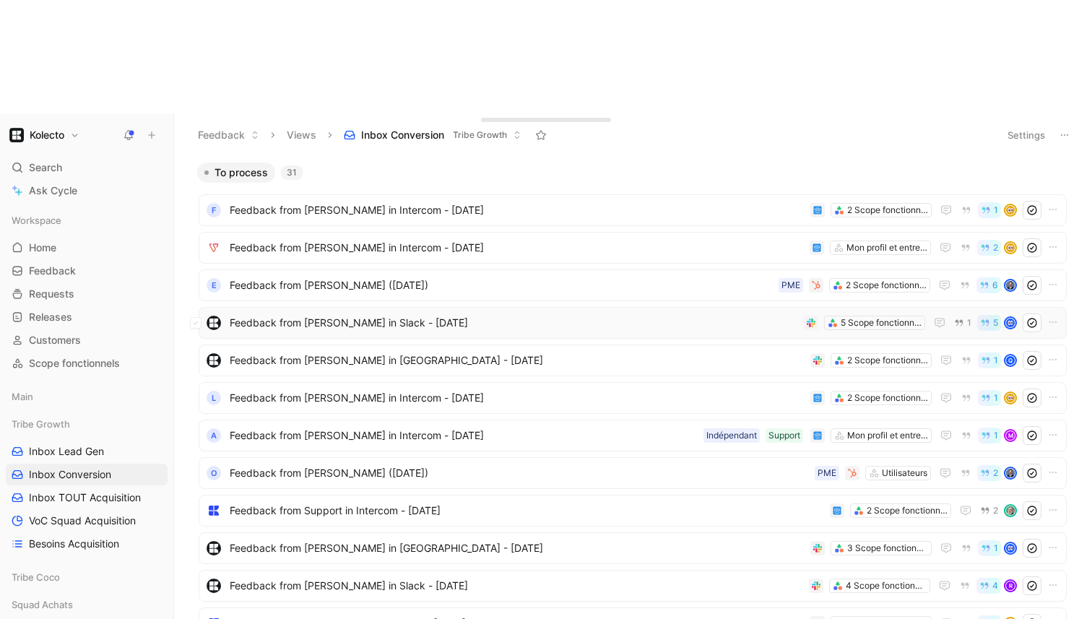
click at [369, 314] on span "Feedback from [PERSON_NAME] in Slack - [DATE]" at bounding box center [514, 322] width 568 height 17
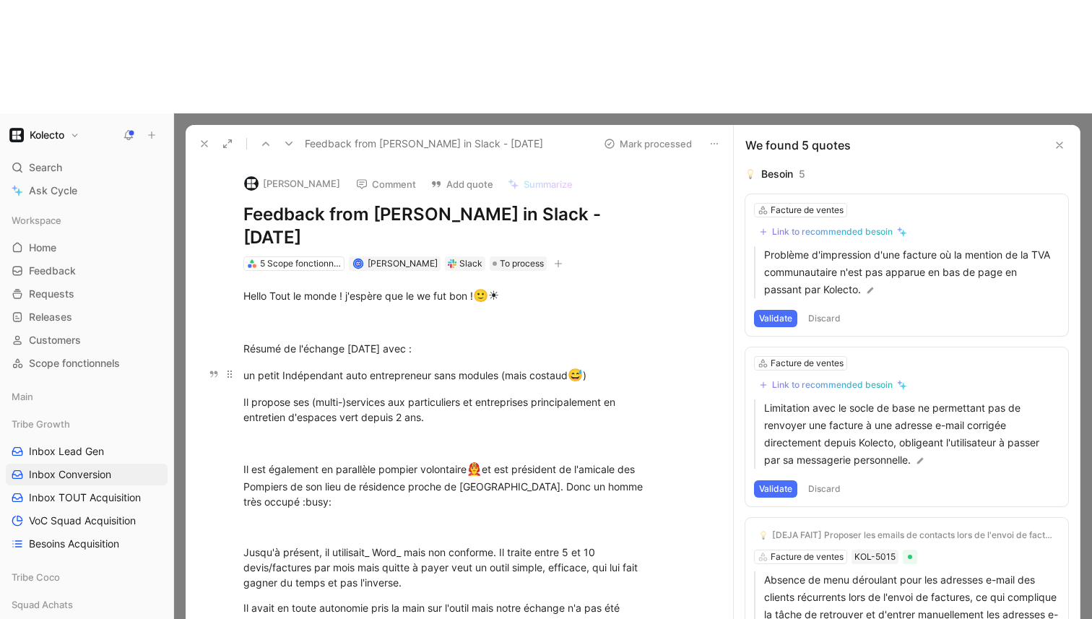
click at [378, 366] on div "un petit Indépendant auto entrepreneur sans modules (mais costaud 😅 )" at bounding box center [452, 375] width 418 height 19
click at [376, 394] on div "Il propose ses (multi-)services aux particuliers et entreprises principalement …" at bounding box center [452, 409] width 418 height 30
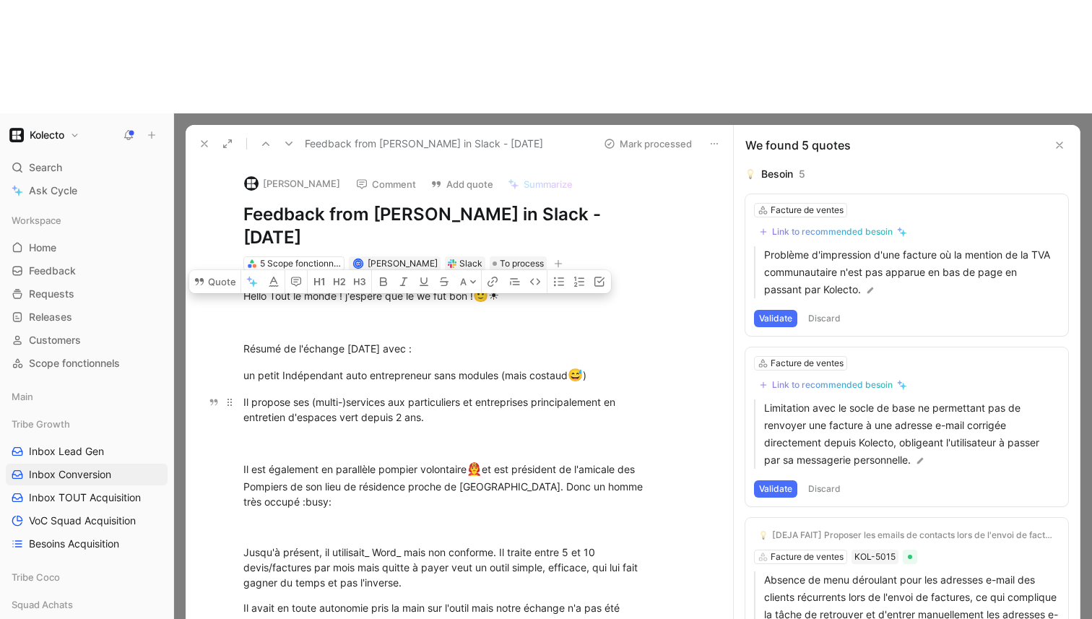
click at [376, 394] on div "Il propose ses (multi-)services aux particuliers et entreprises principalement …" at bounding box center [452, 409] width 418 height 30
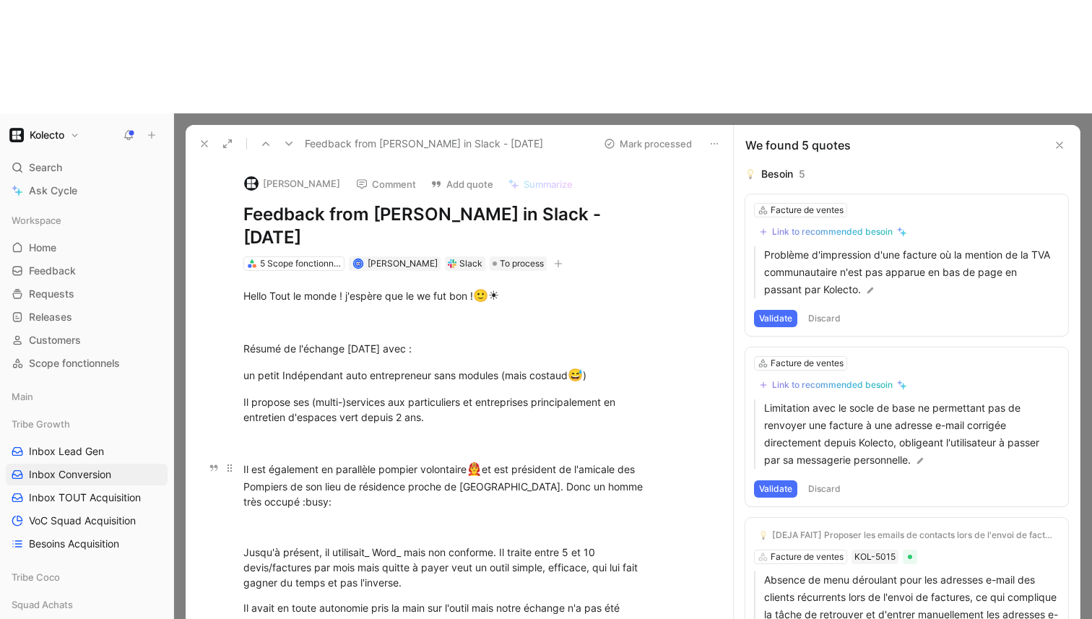
click at [381, 460] on div "Il est également en parallèle pompier volontaire 👨‍🚒 et est président de l'amic…" at bounding box center [452, 484] width 418 height 49
click at [386, 460] on div "Il est également en parallèle pompier volontaire 👨‍🚒 et est président de l'amic…" at bounding box center [452, 484] width 418 height 49
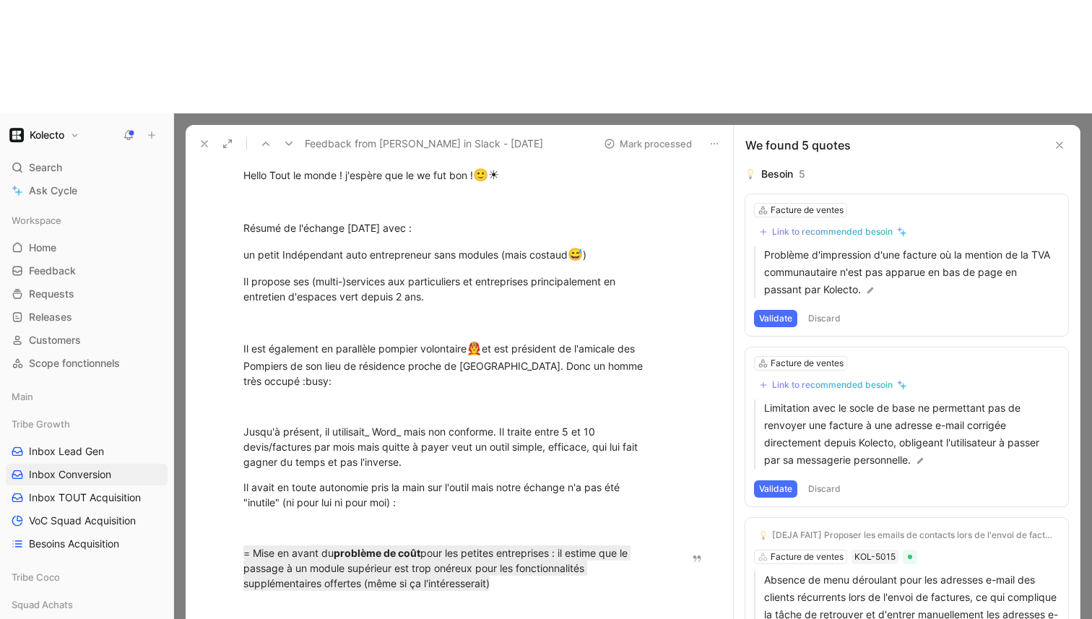
scroll to position [152, 0]
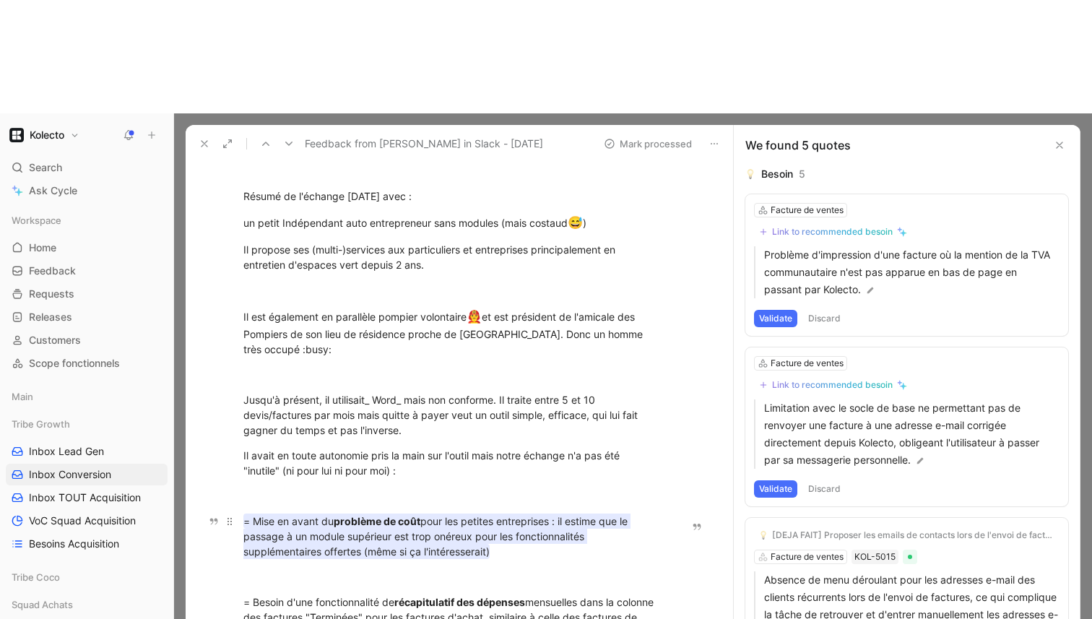
click at [384, 514] on mark "= Mise en avant du problème de coût pour les petites entreprises : il estime qu…" at bounding box center [436, 537] width 387 height 46
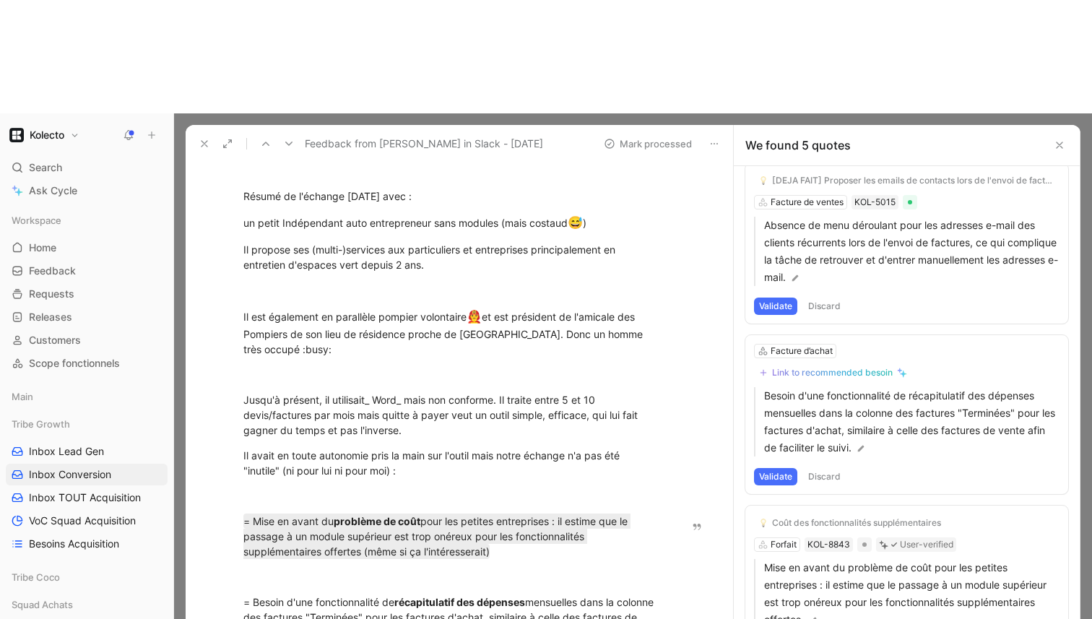
scroll to position [359, 0]
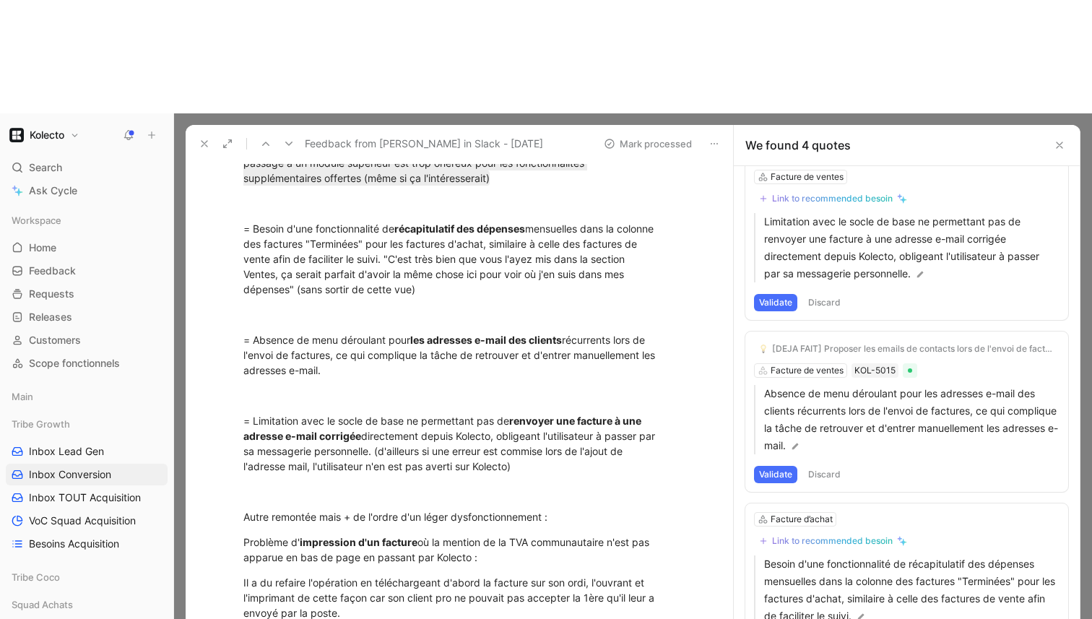
scroll to position [550, 0]
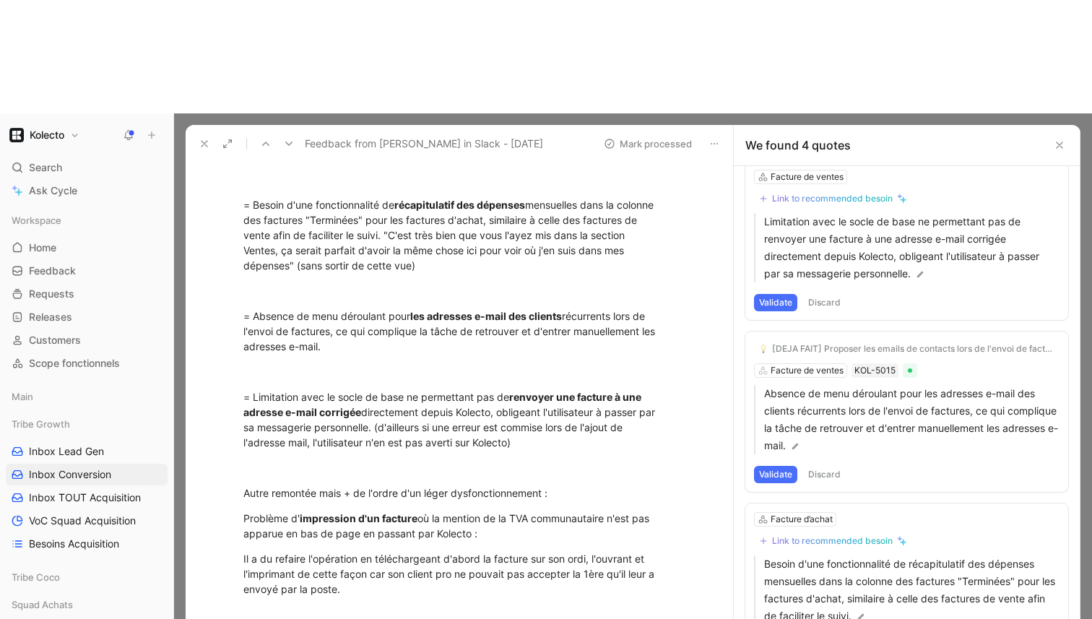
click at [200, 138] on icon at bounding box center [205, 144] width 12 height 12
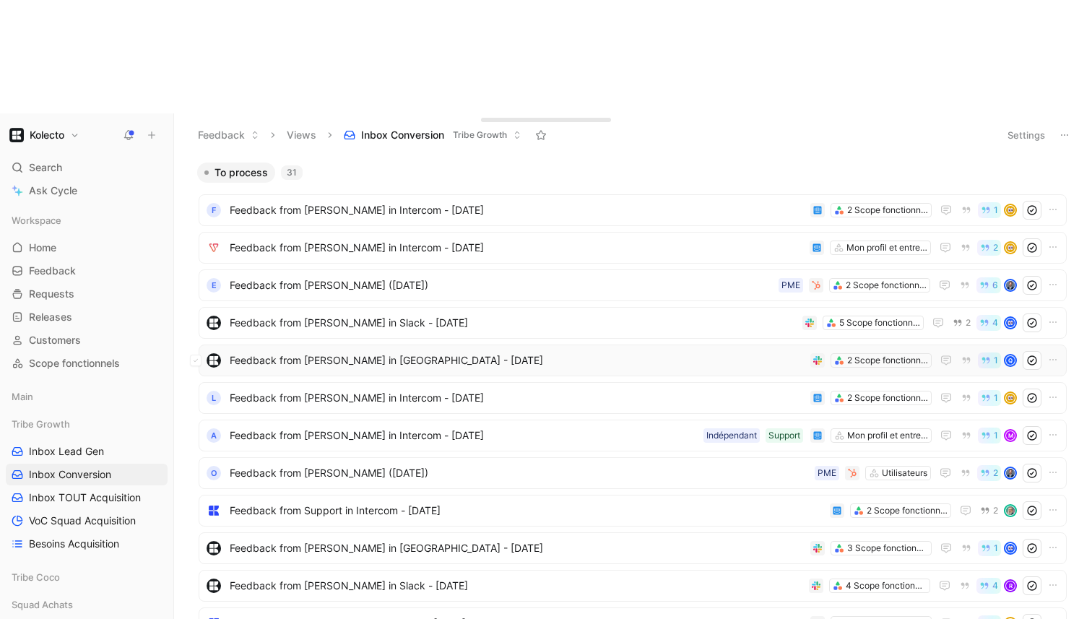
click at [322, 352] on span "Feedback from [PERSON_NAME] in [GEOGRAPHIC_DATA] - [DATE]" at bounding box center [517, 360] width 575 height 17
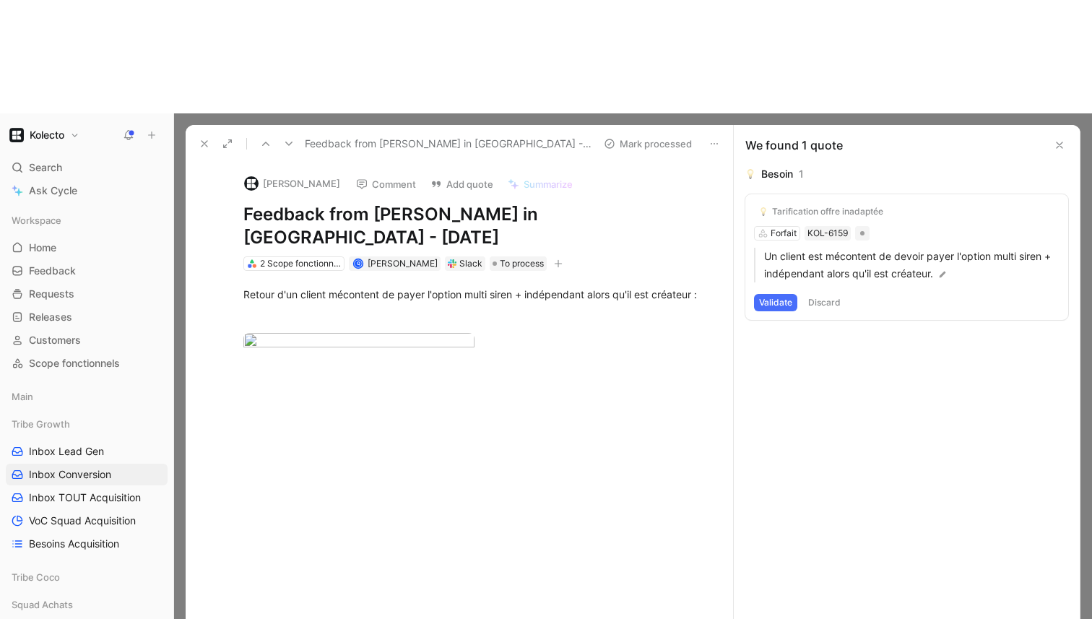
click at [776, 294] on button "Validate" at bounding box center [775, 302] width 43 height 17
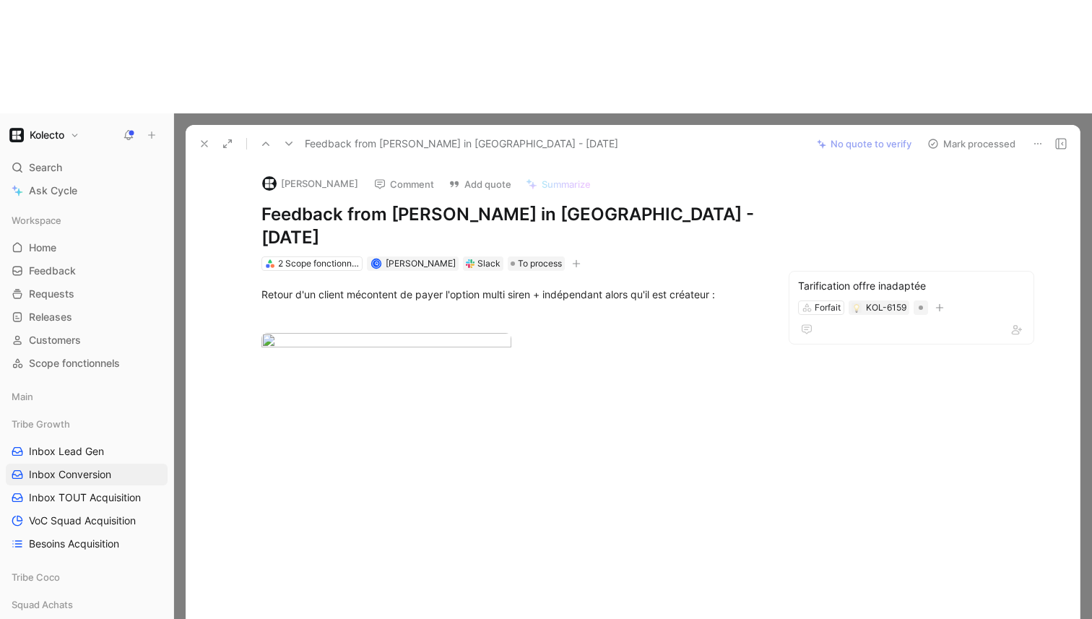
click at [967, 134] on button "Mark processed" at bounding box center [971, 144] width 101 height 20
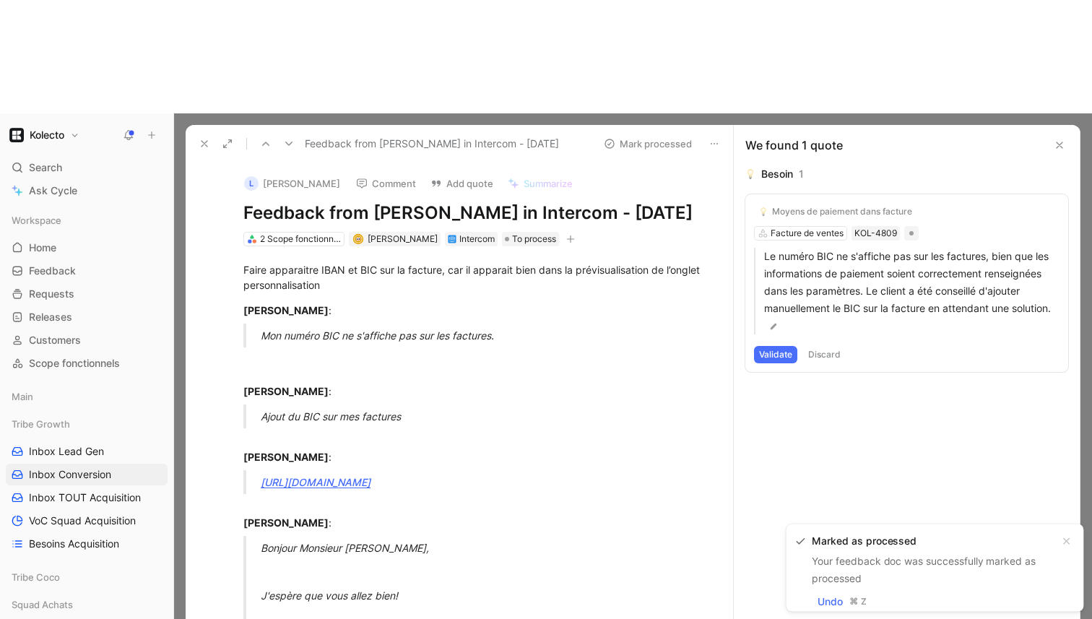
click at [206, 134] on button at bounding box center [204, 144] width 20 height 20
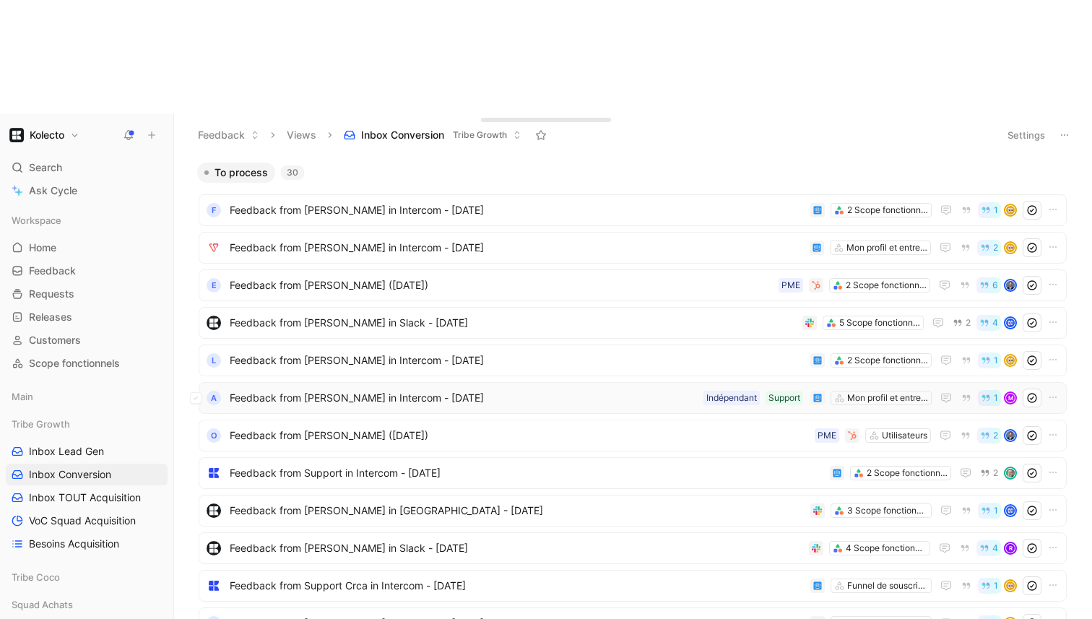
click at [399, 389] on span "Feedback from [PERSON_NAME] in Intercom - [DATE]" at bounding box center [464, 397] width 468 height 17
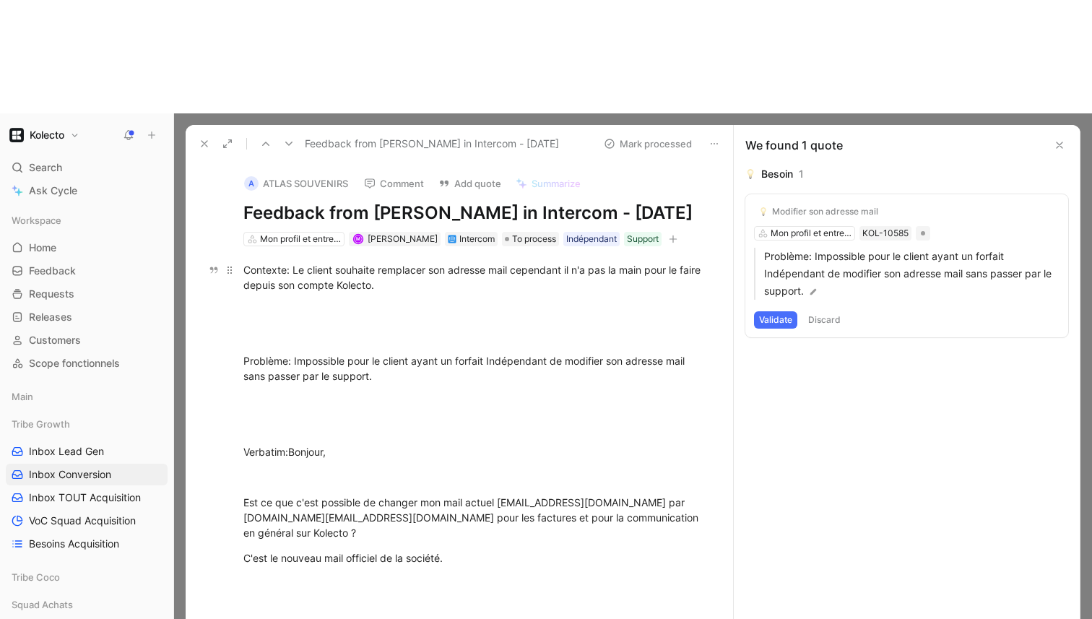
click at [637, 262] on div "Contexte: Le client souhaite remplacer son adresse mail cependant il n'a pas la…" at bounding box center [474, 277] width 462 height 30
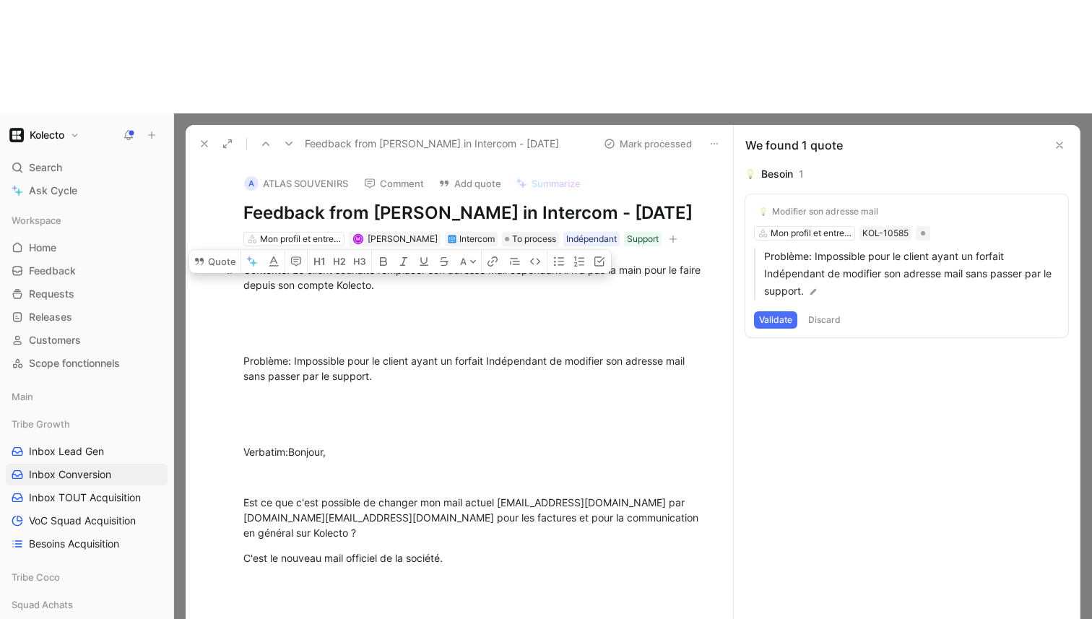
click at [637, 262] on div "Contexte: Le client souhaite remplacer son adresse mail cependant il n'a pas la…" at bounding box center [474, 277] width 462 height 30
click at [227, 250] on button "Quote" at bounding box center [214, 261] width 51 height 23
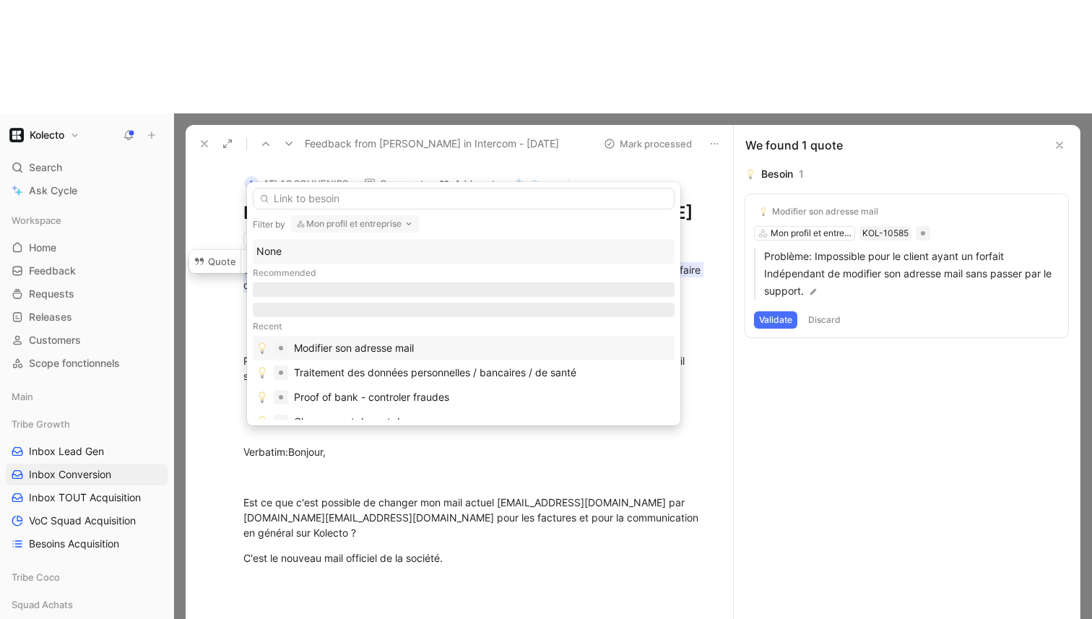
click at [358, 345] on div "Modifier son adresse mail" at bounding box center [354, 348] width 120 height 17
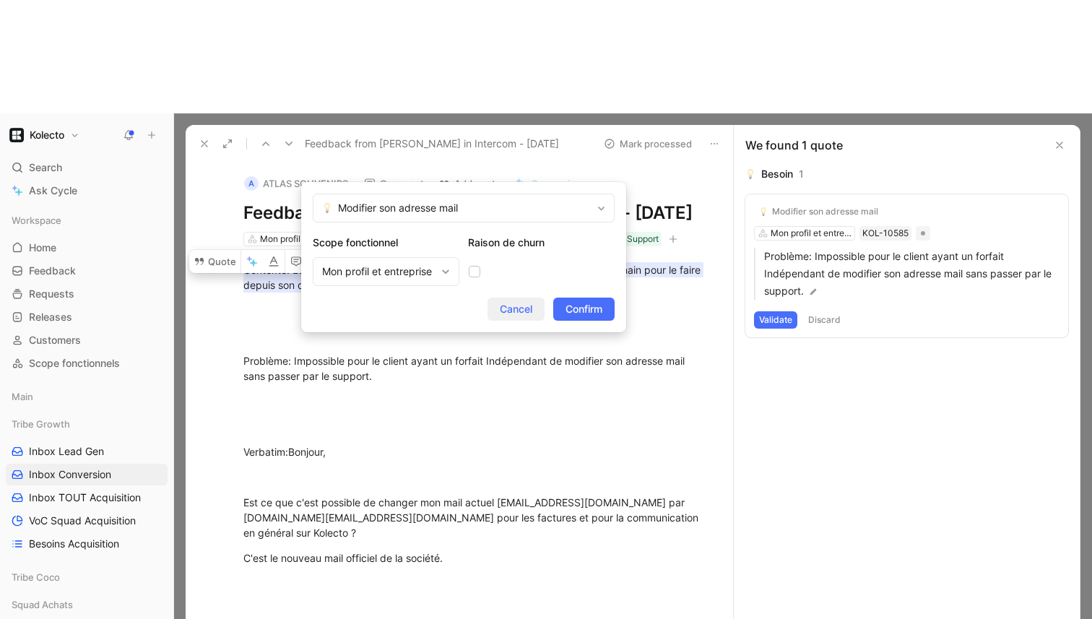
click at [512, 313] on span "Cancel" at bounding box center [516, 308] width 33 height 17
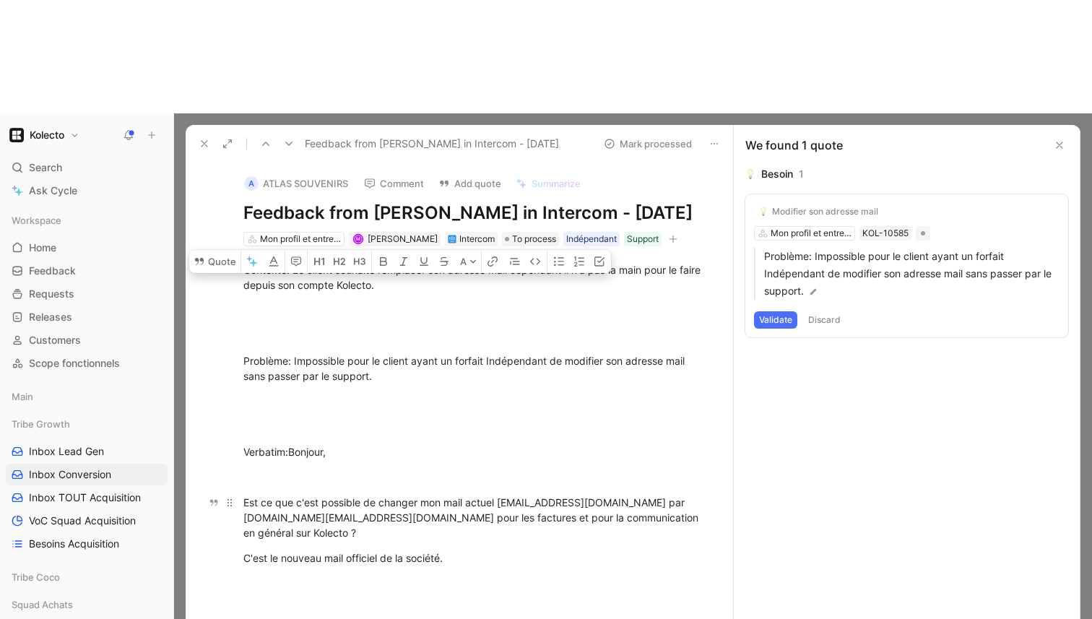
click at [462, 495] on div "Est ce que c'est possible de changer mon mail actuel [EMAIL_ADDRESS][DOMAIN_NAM…" at bounding box center [474, 518] width 462 height 46
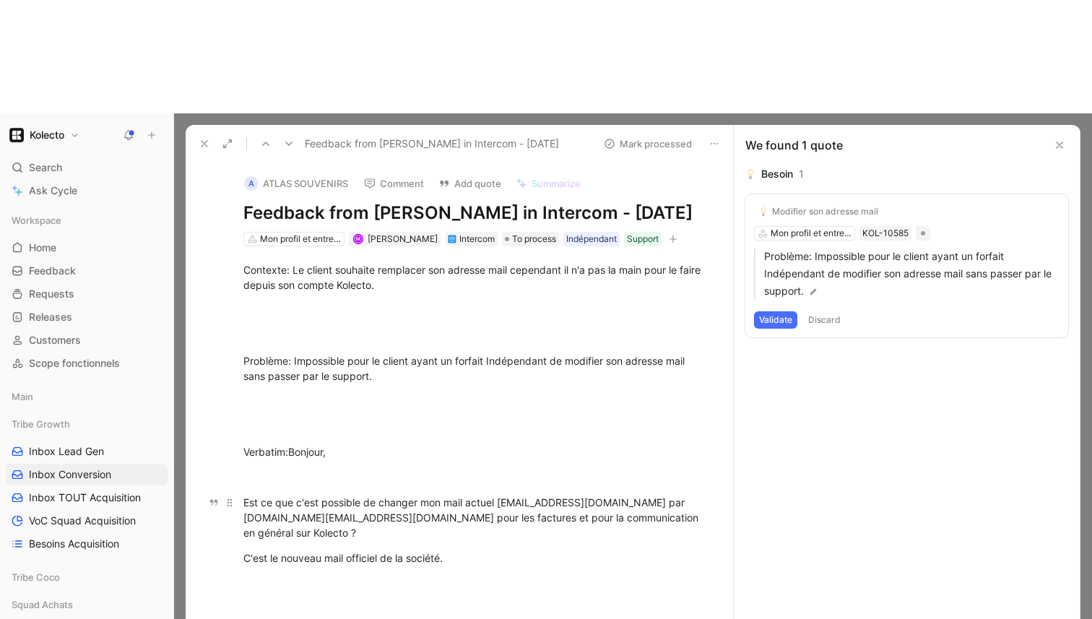
click at [462, 495] on div "Est ce que c'est possible de changer mon mail actuel [EMAIL_ADDRESS][DOMAIN_NAM…" at bounding box center [474, 518] width 462 height 46
click at [281, 483] on button "Quote" at bounding box center [285, 494] width 51 height 23
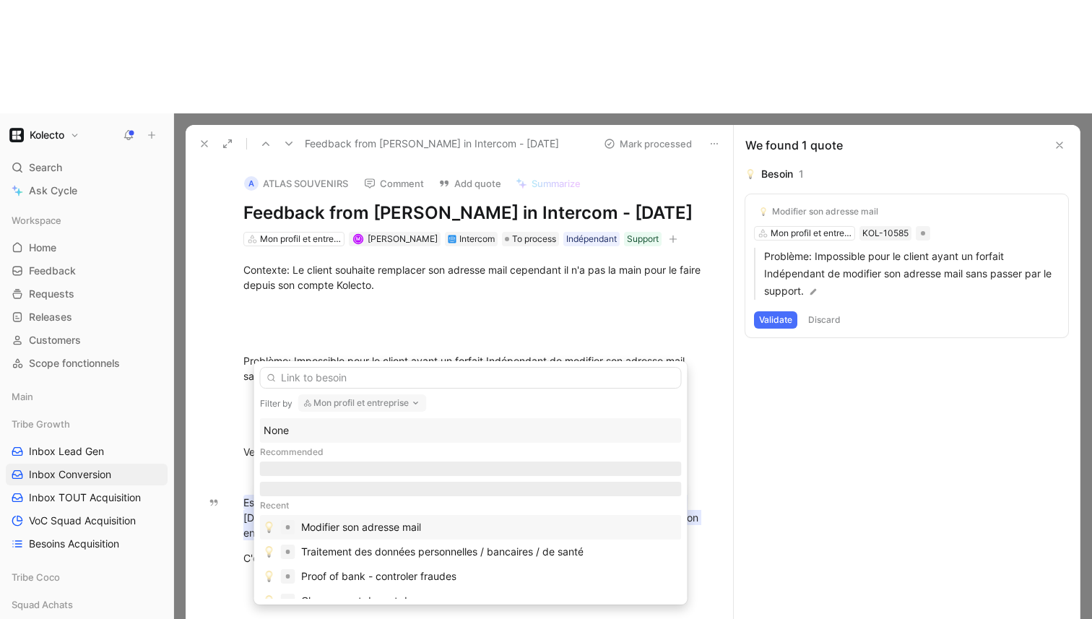
click at [338, 527] on div "Modifier son adresse mail" at bounding box center [361, 527] width 120 height 17
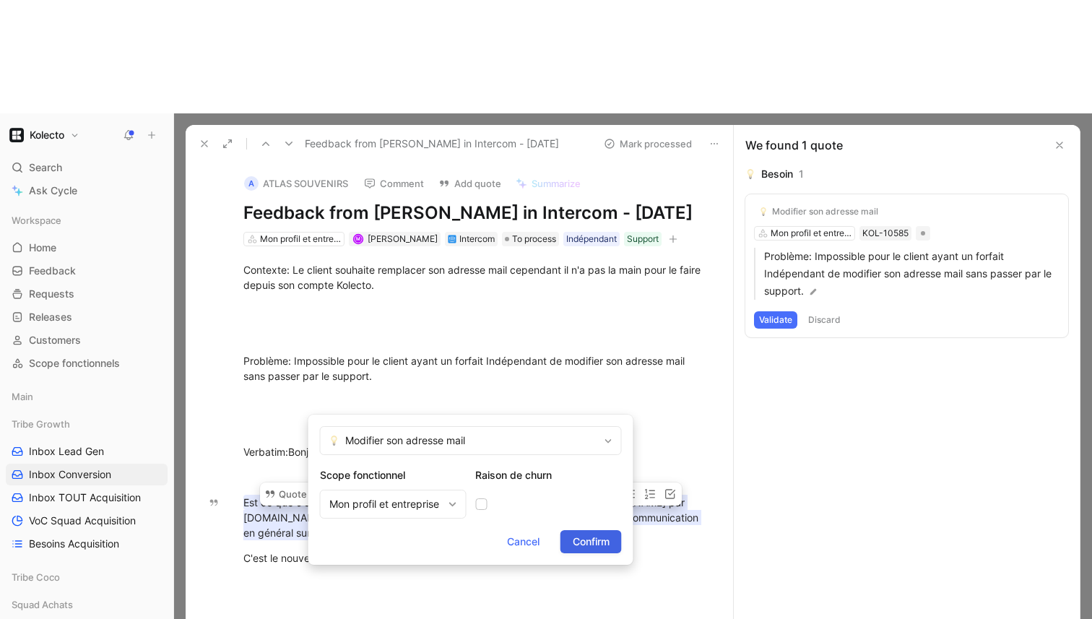
click at [613, 543] on button "Confirm" at bounding box center [591, 541] width 61 height 23
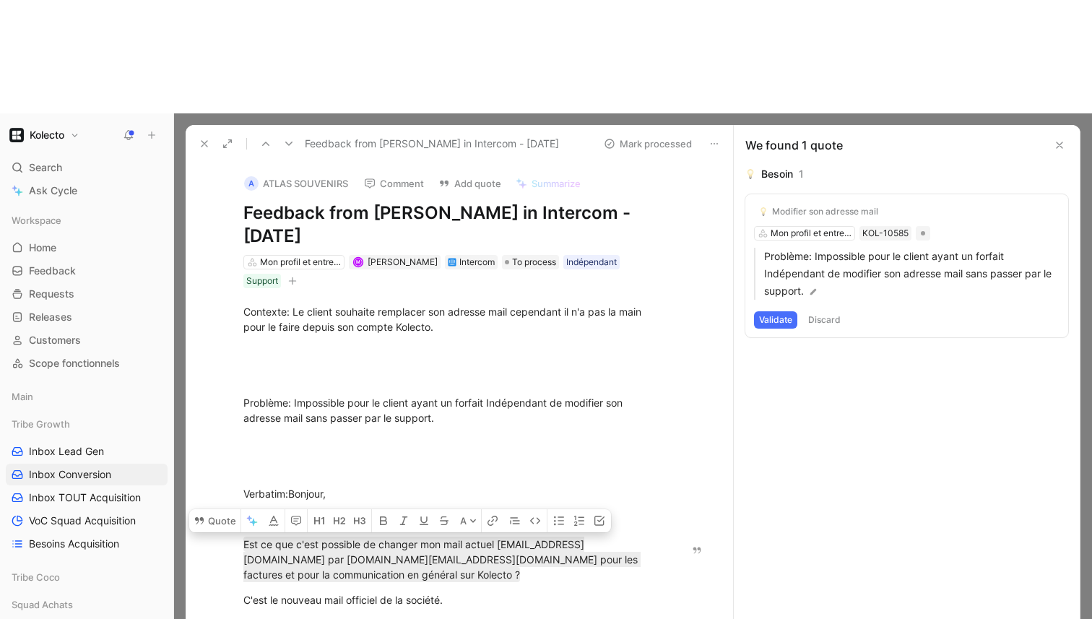
click at [839, 311] on button "Discard" at bounding box center [824, 319] width 43 height 17
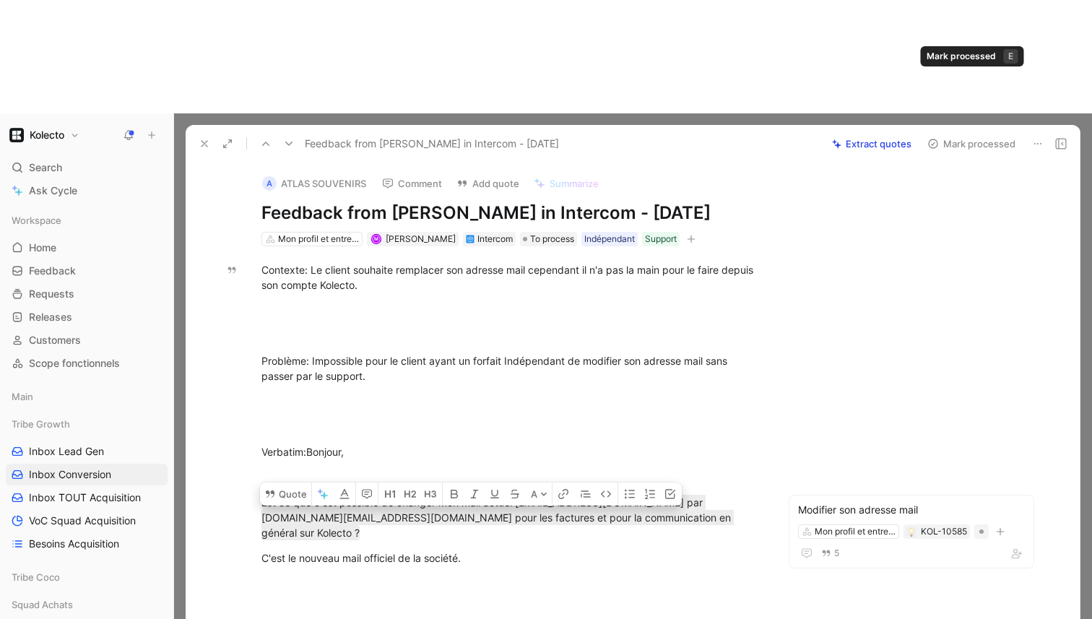
click at [956, 134] on button "Mark processed" at bounding box center [971, 144] width 101 height 20
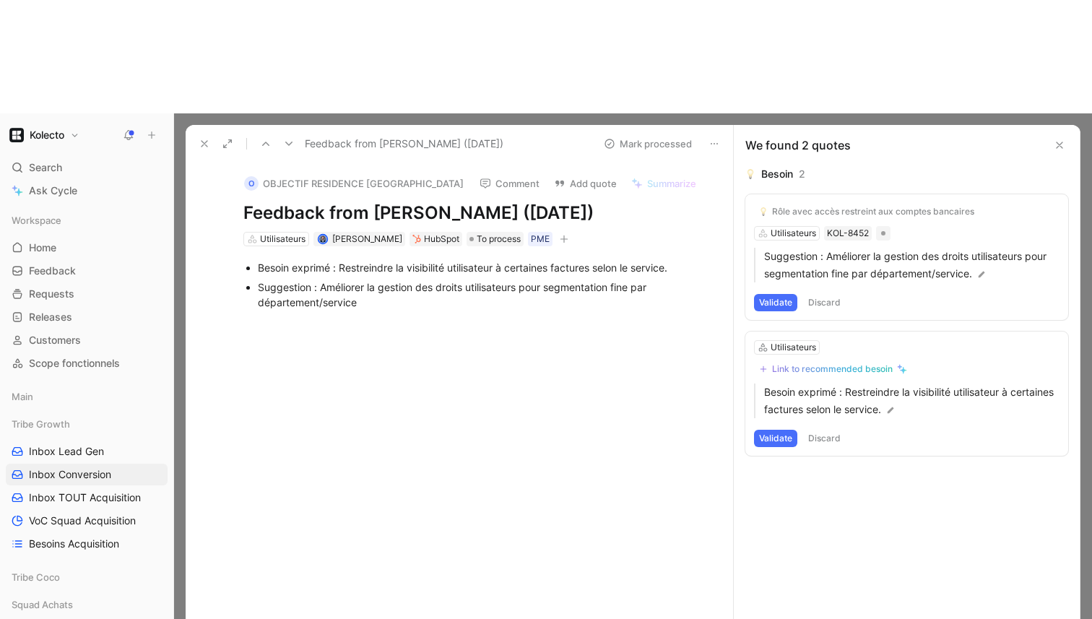
click at [197, 134] on button at bounding box center [204, 144] width 20 height 20
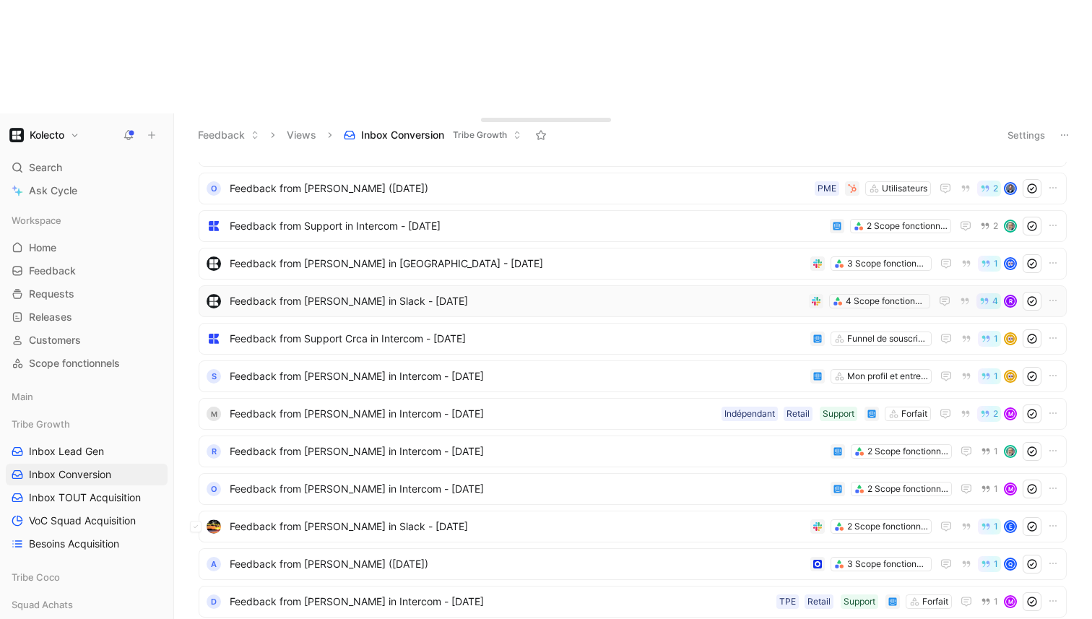
scroll to position [208, 0]
click at [374, 594] on span "Feedback from [PERSON_NAME] in Intercom - [DATE]" at bounding box center [500, 602] width 541 height 17
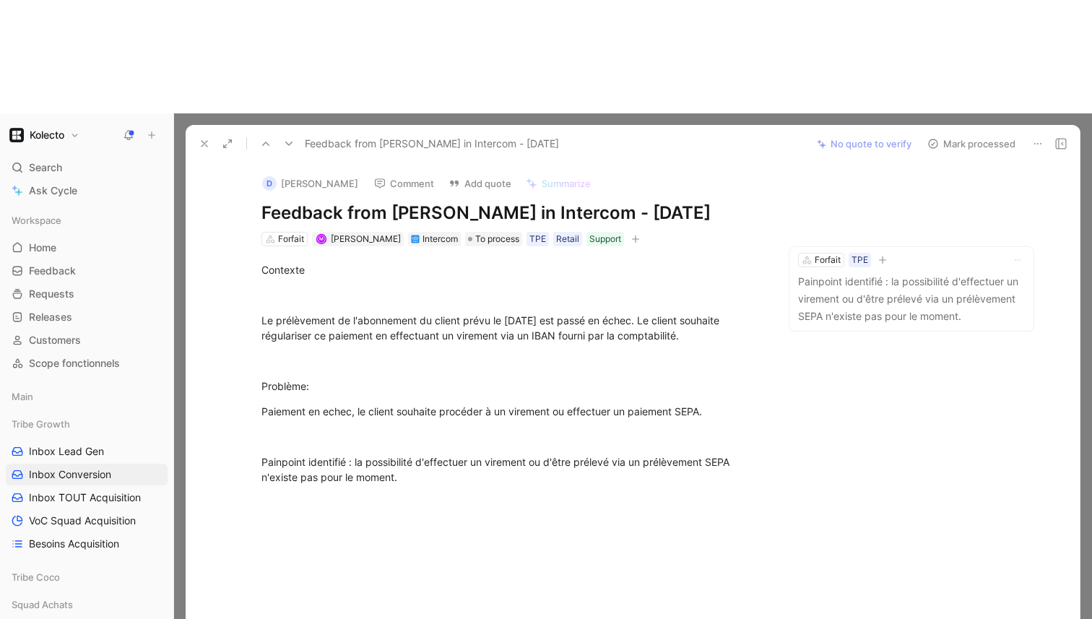
click at [203, 138] on icon at bounding box center [205, 144] width 12 height 12
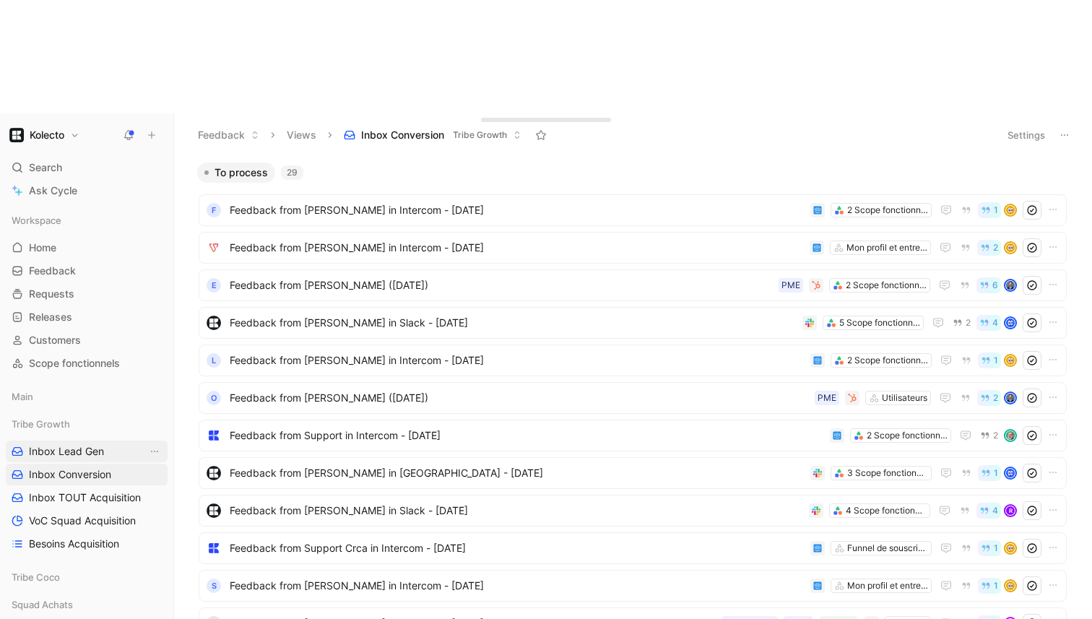
click at [90, 444] on span "Inbox Lead Gen" at bounding box center [66, 451] width 75 height 14
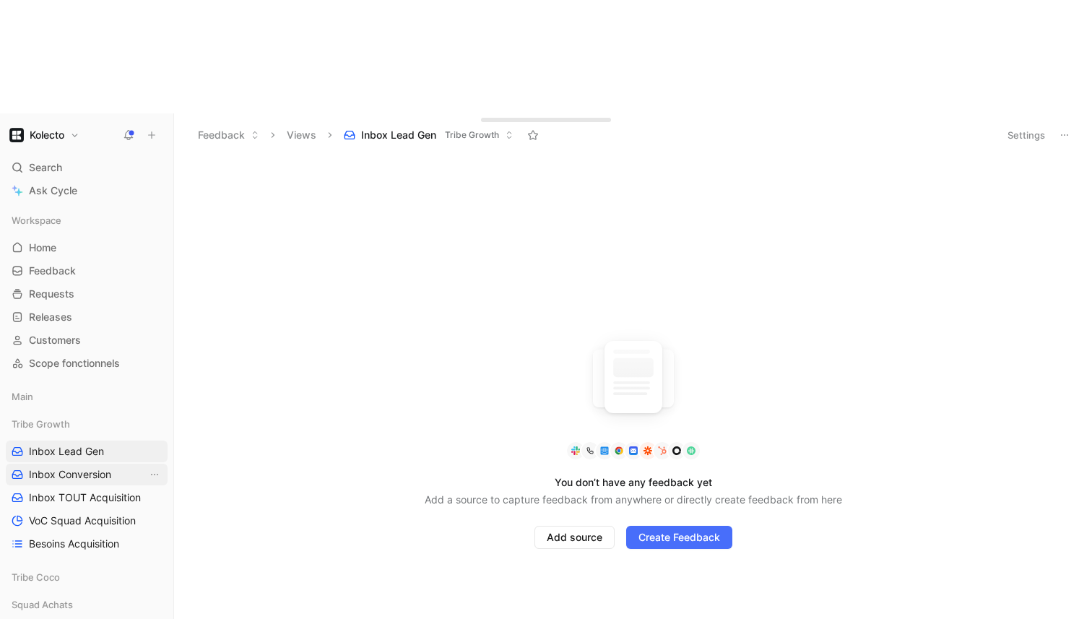
click at [77, 467] on span "Inbox Conversion" at bounding box center [70, 474] width 82 height 14
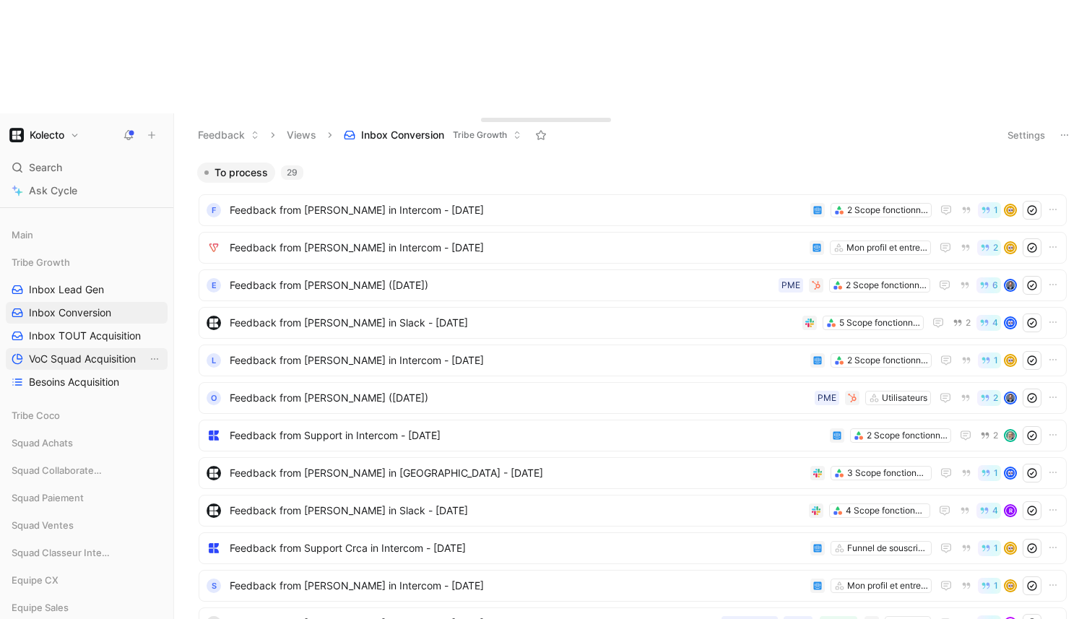
scroll to position [223, 0]
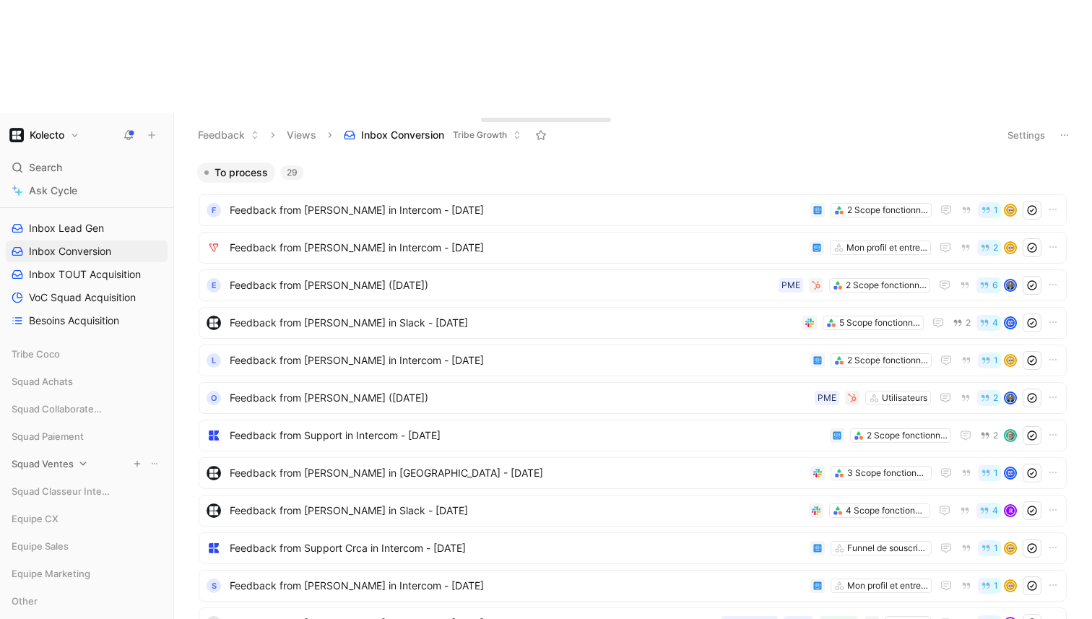
click at [67, 453] on div "Squad Ventes" at bounding box center [87, 464] width 162 height 22
click at [66, 484] on span "Inbox Ventes" at bounding box center [59, 491] width 61 height 14
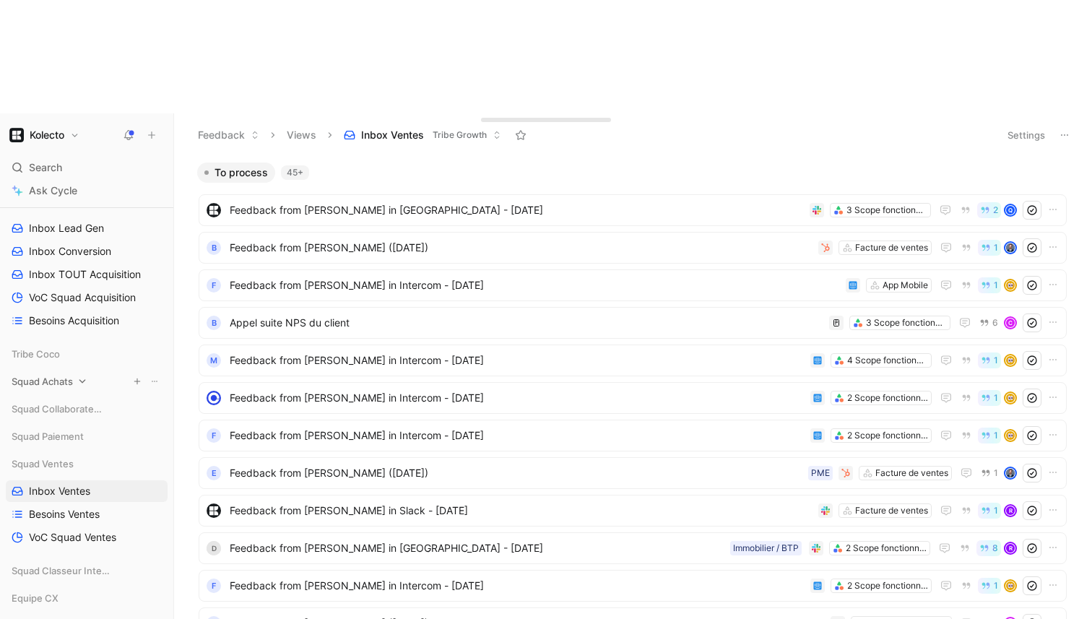
click at [68, 374] on span "Squad Achats" at bounding box center [42, 381] width 61 height 14
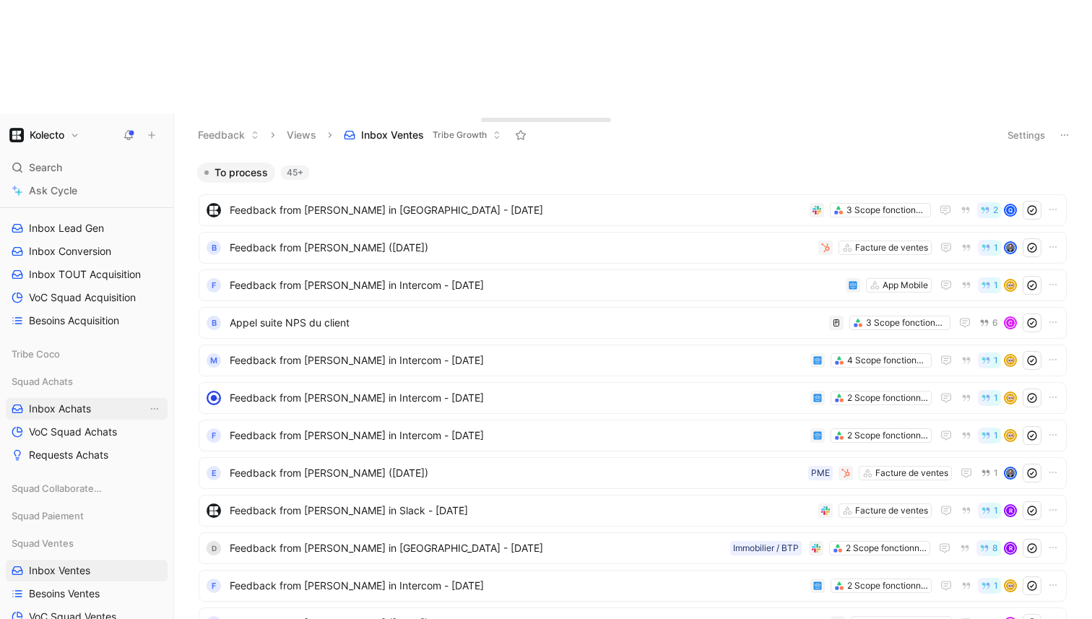
click at [68, 402] on span "Inbox Achats" at bounding box center [60, 409] width 62 height 14
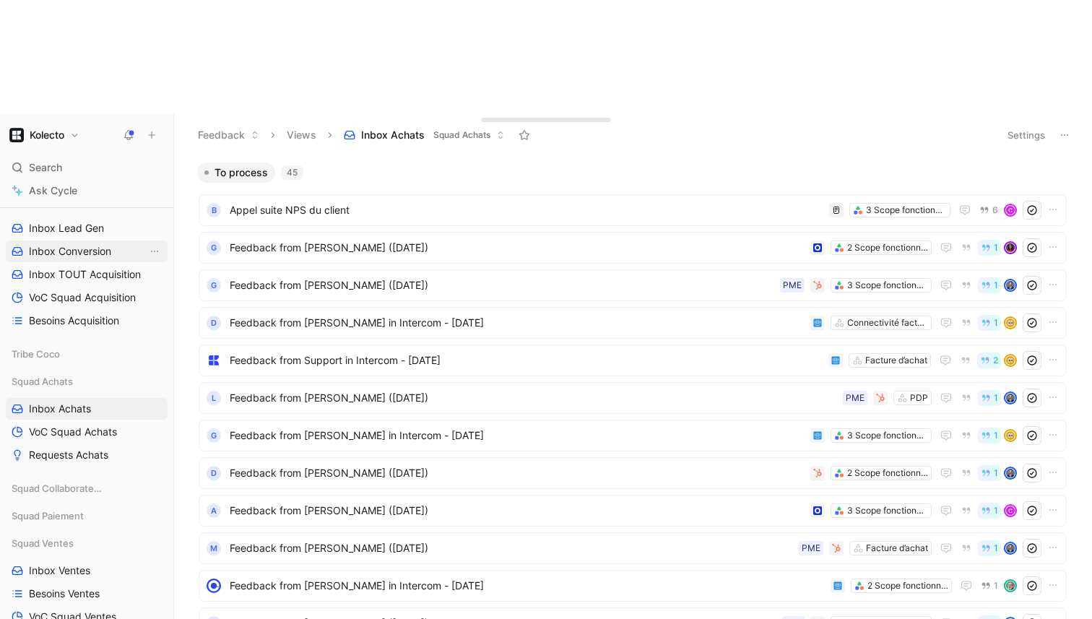
click at [85, 244] on span "Inbox Conversion" at bounding box center [70, 251] width 82 height 14
